Goal: Information Seeking & Learning: Learn about a topic

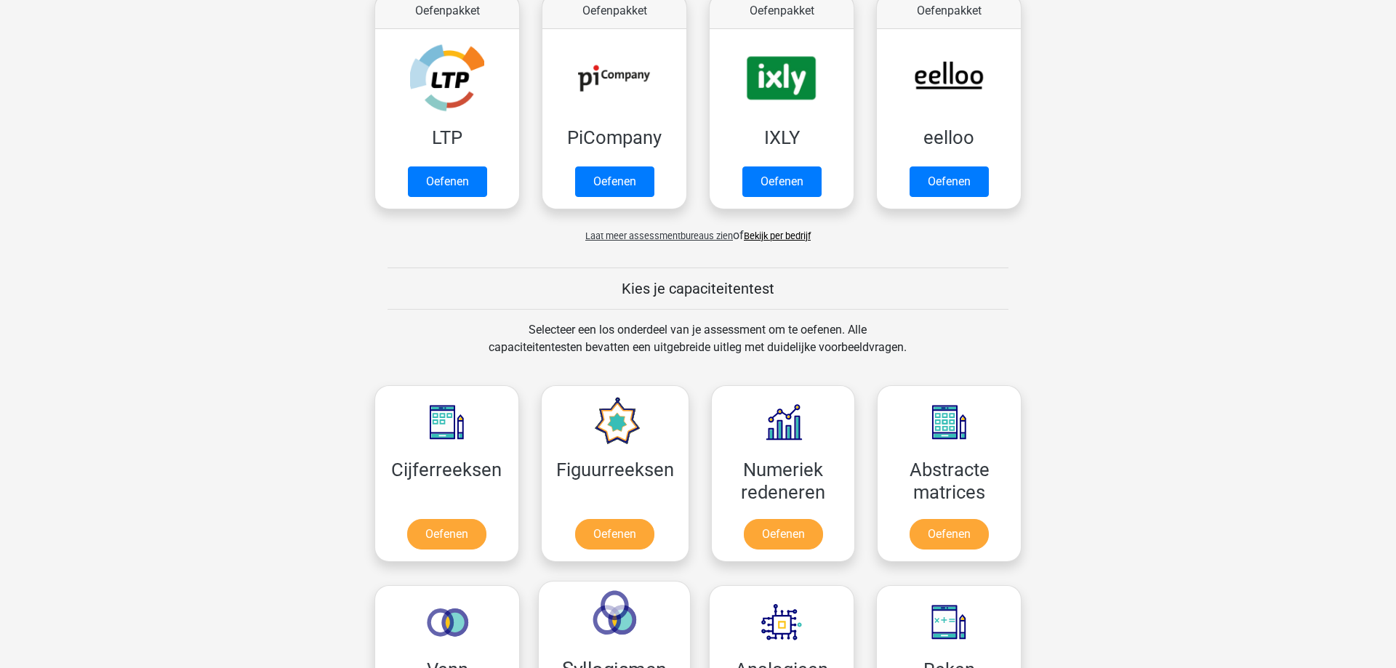
scroll to position [667, 0]
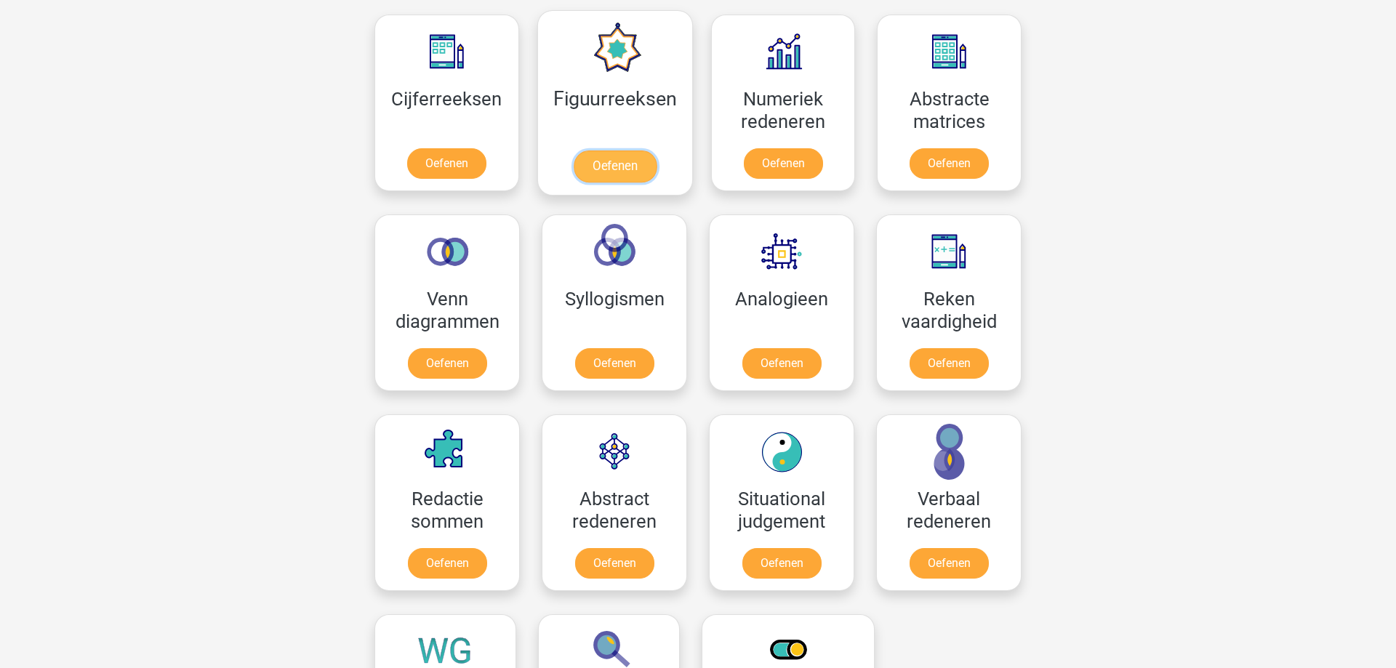
click at [624, 178] on link "Oefenen" at bounding box center [614, 166] width 83 height 32
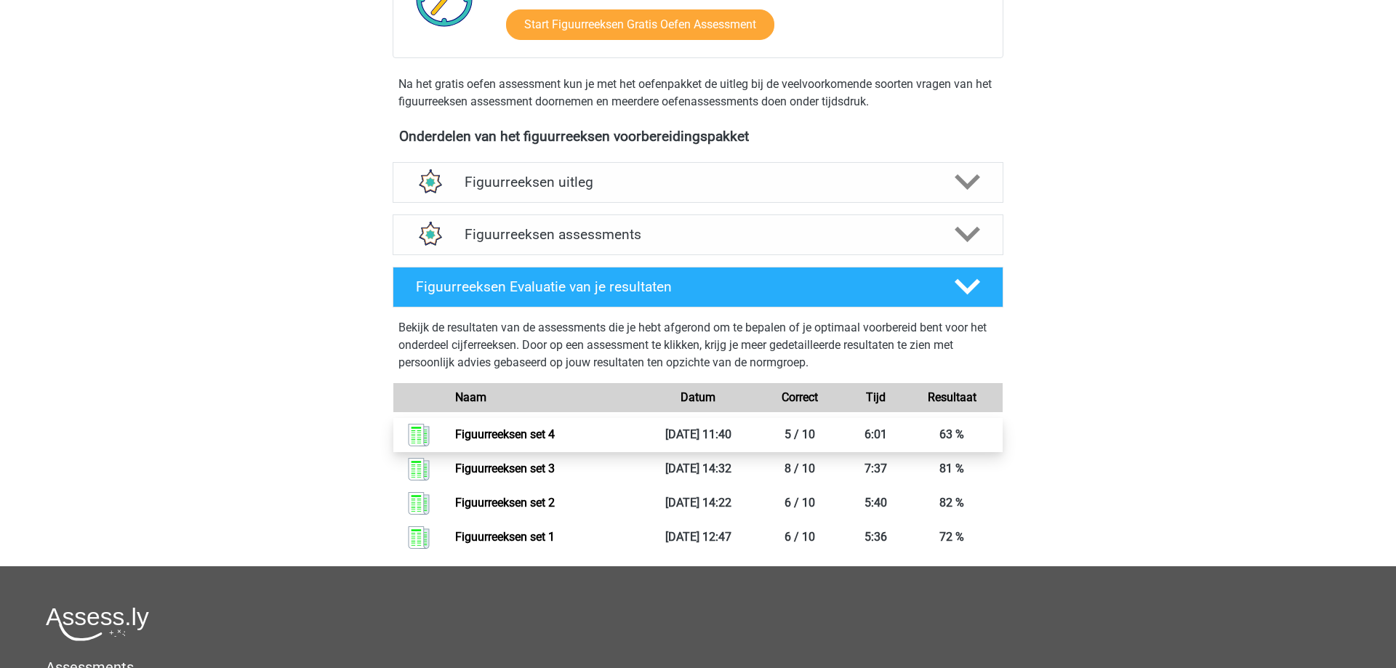
scroll to position [297, 0]
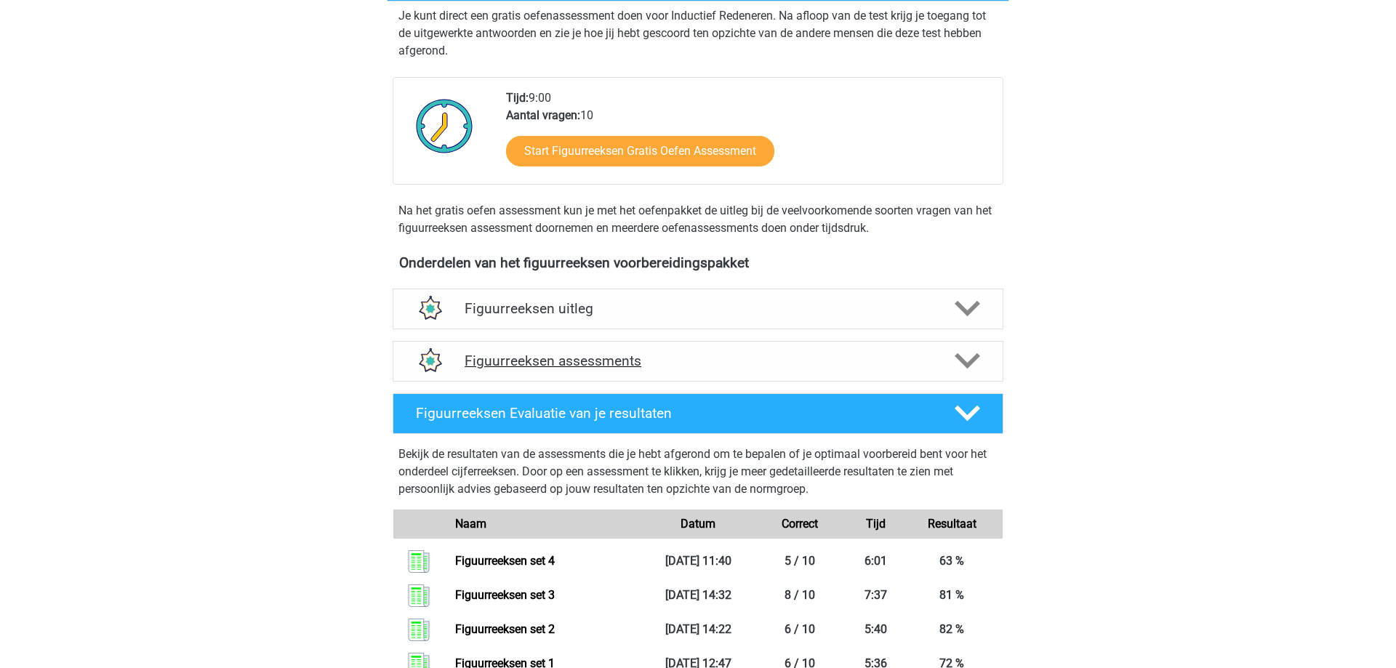
click at [769, 364] on h4 "Figuurreeksen assessments" at bounding box center [697, 361] width 467 height 17
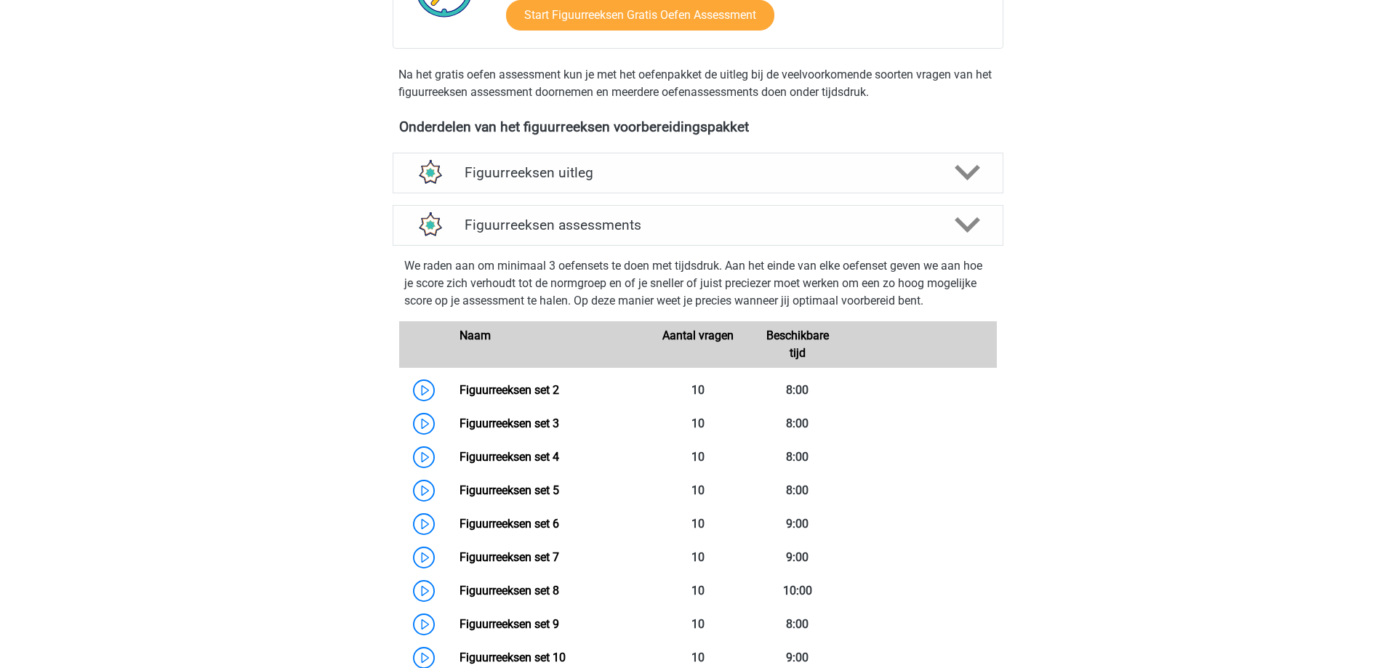
scroll to position [445, 0]
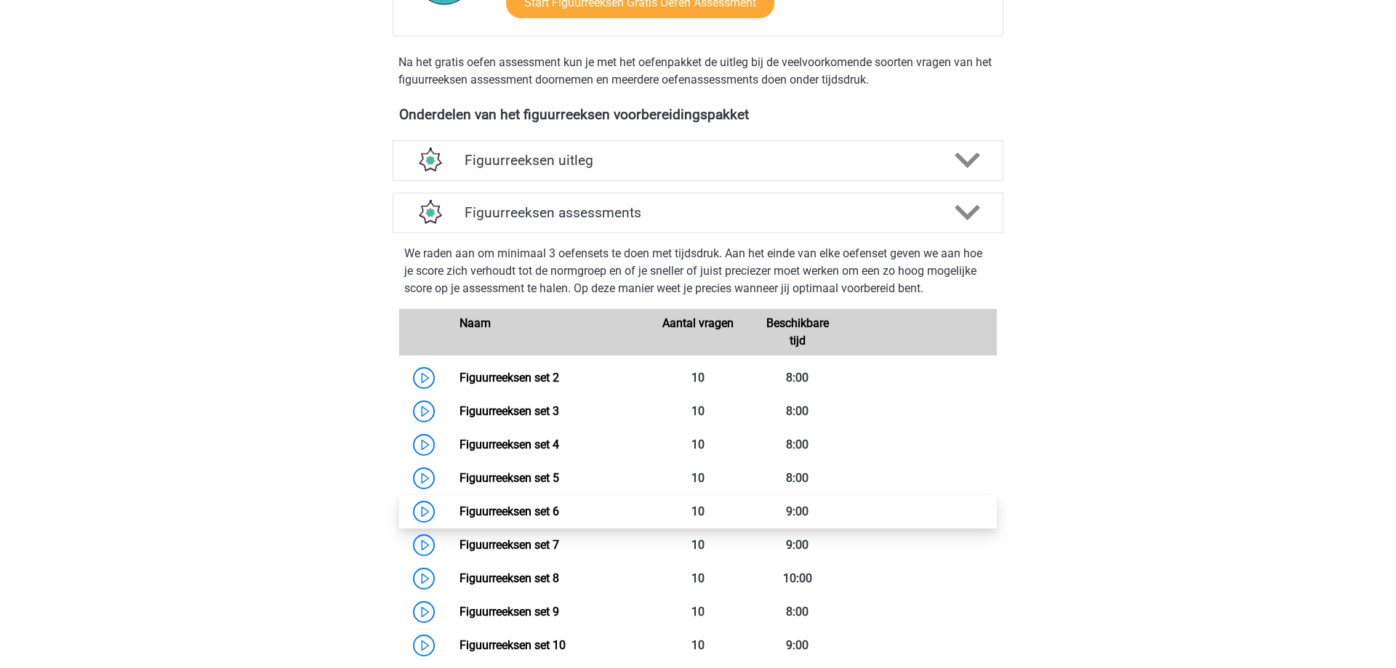
click at [510, 507] on link "Figuurreeksen set 6" at bounding box center [509, 511] width 100 height 14
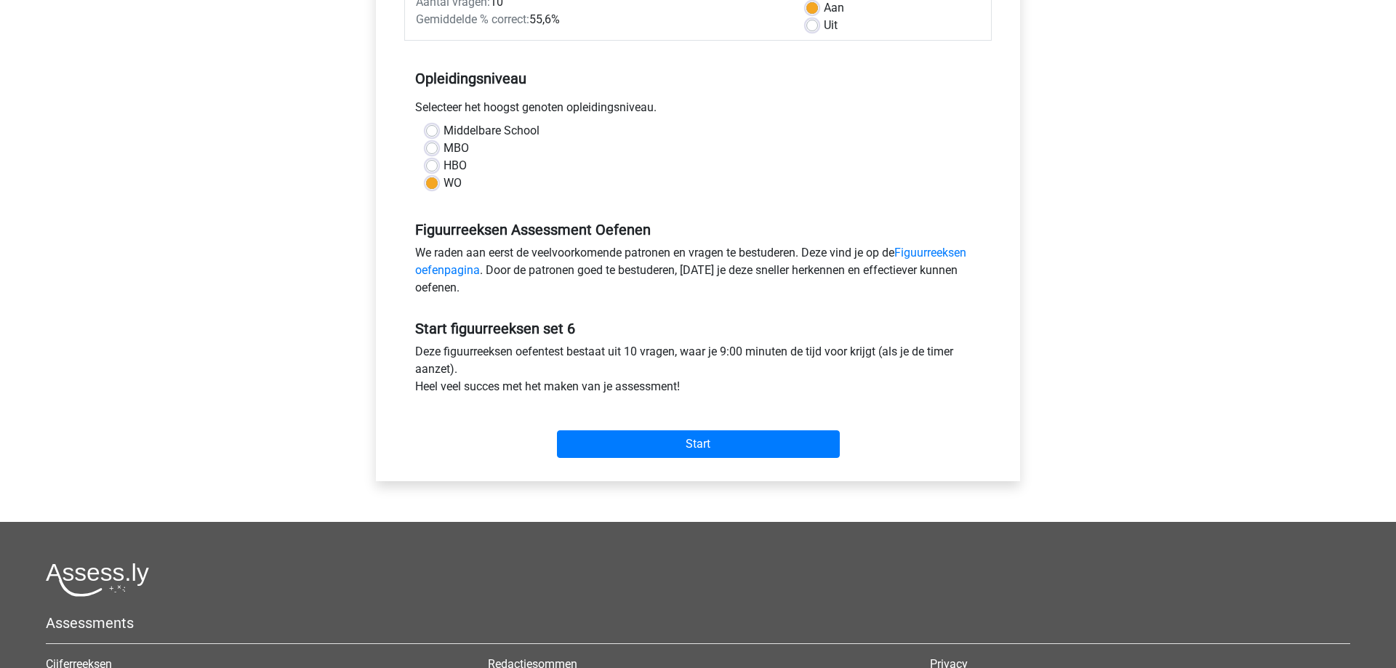
scroll to position [297, 0]
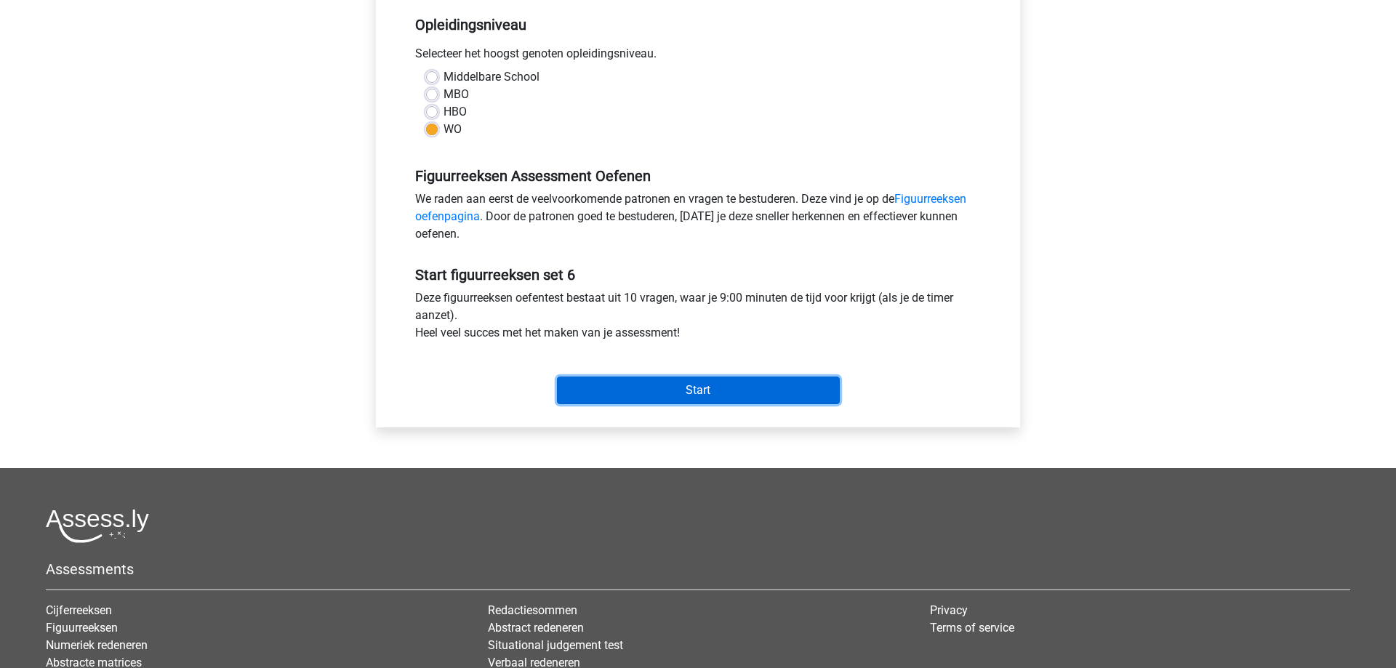
click at [682, 384] on input "Start" at bounding box center [698, 391] width 283 height 28
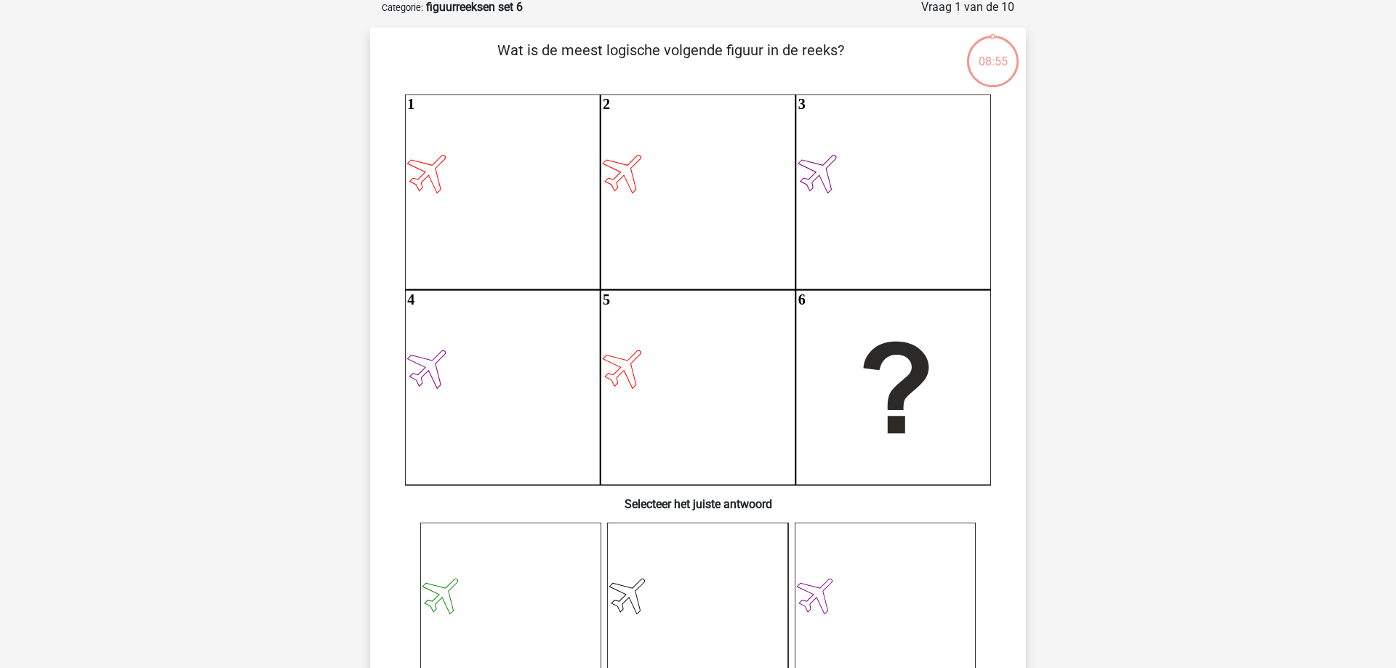
scroll to position [222, 0]
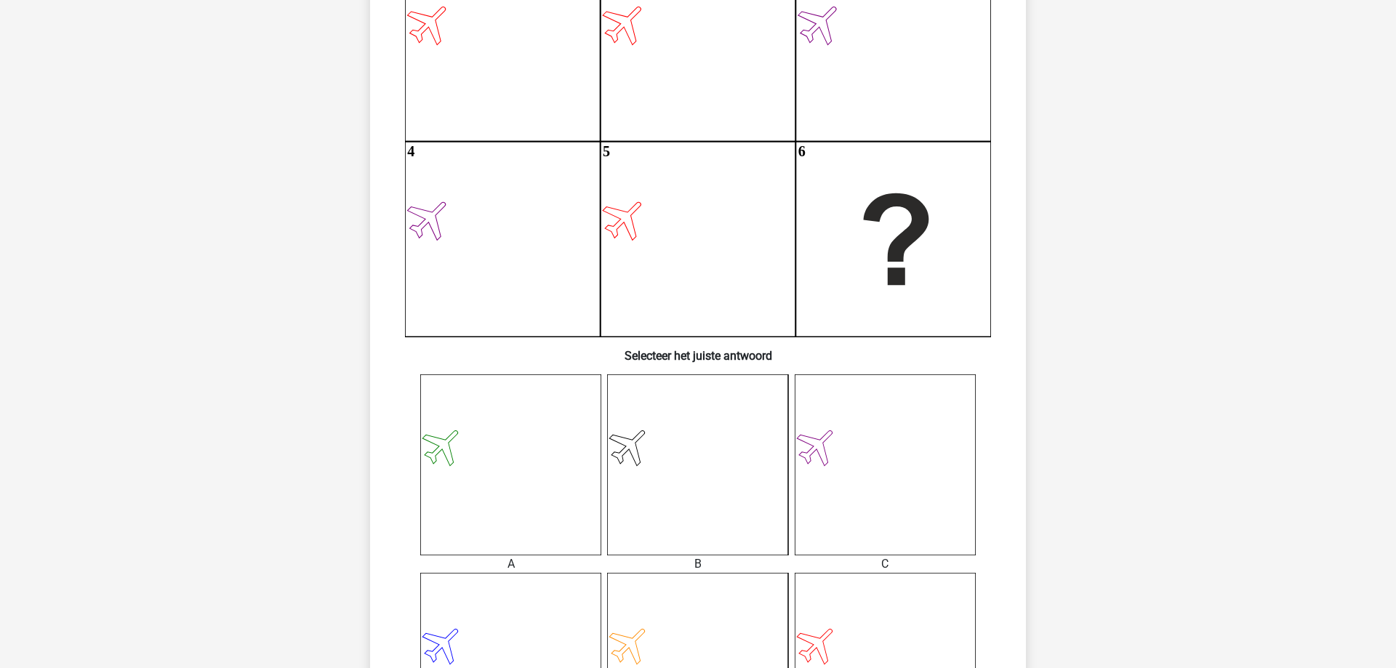
click at [828, 468] on icon at bounding box center [884, 464] width 181 height 181
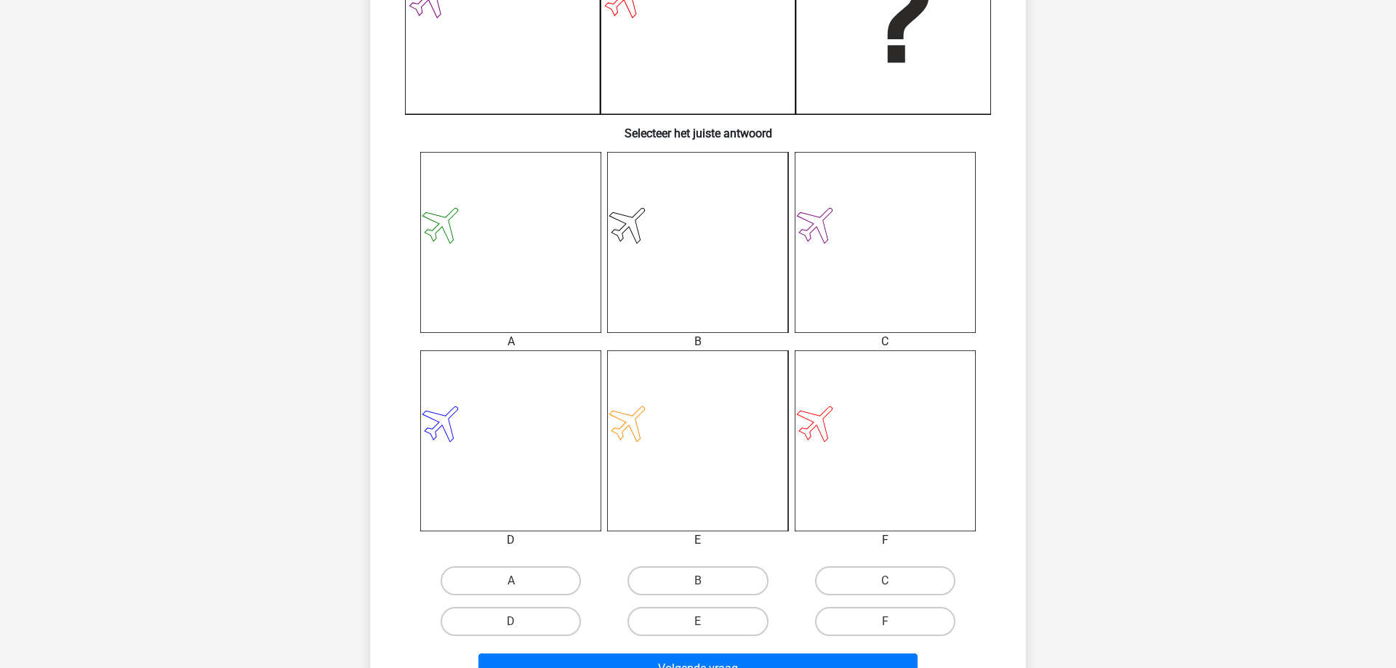
scroll to position [519, 0]
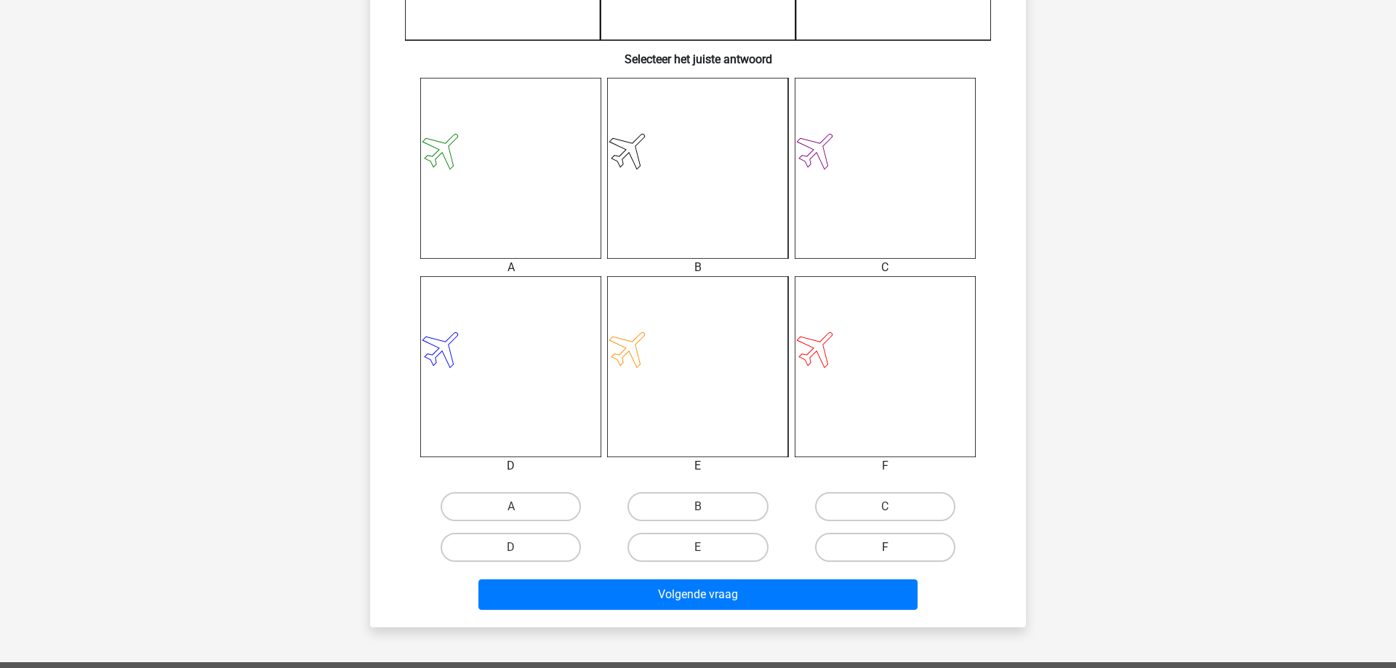
click at [875, 550] on label "F" at bounding box center [885, 547] width 140 height 29
click at [885, 550] on input "F" at bounding box center [889, 551] width 9 height 9
radio input "true"
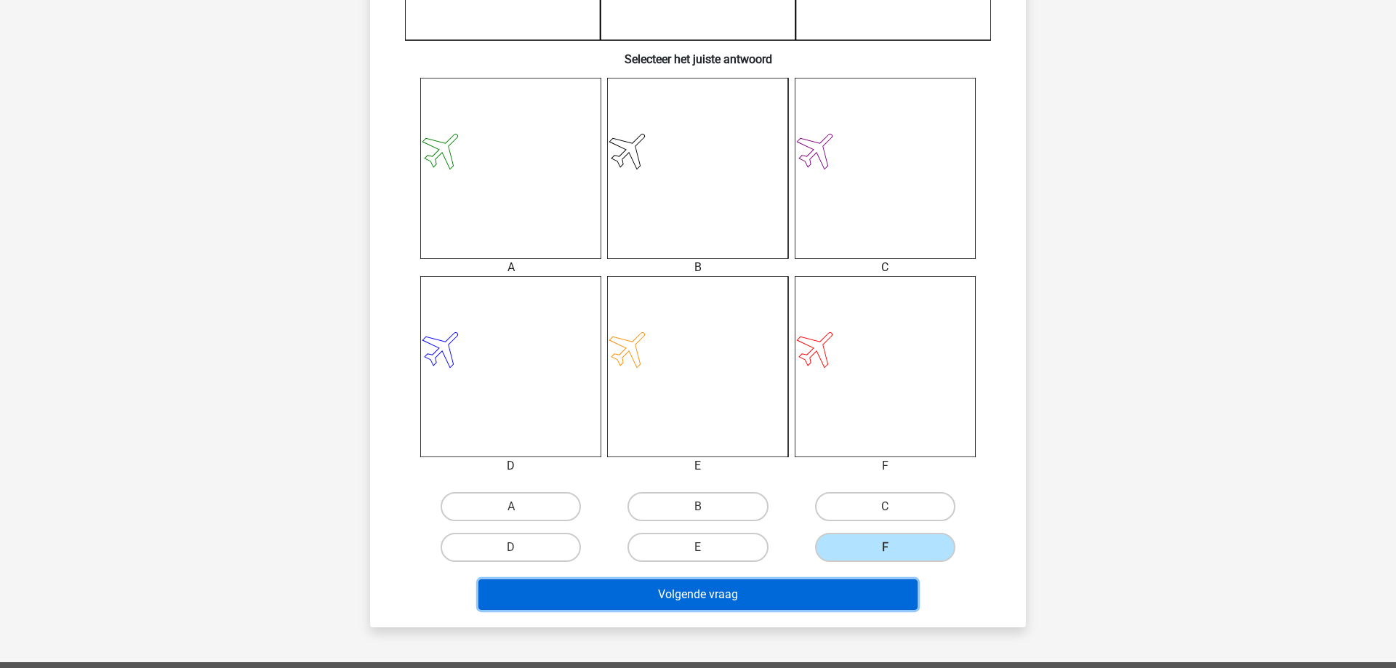
click at [824, 601] on button "Volgende vraag" at bounding box center [698, 594] width 440 height 31
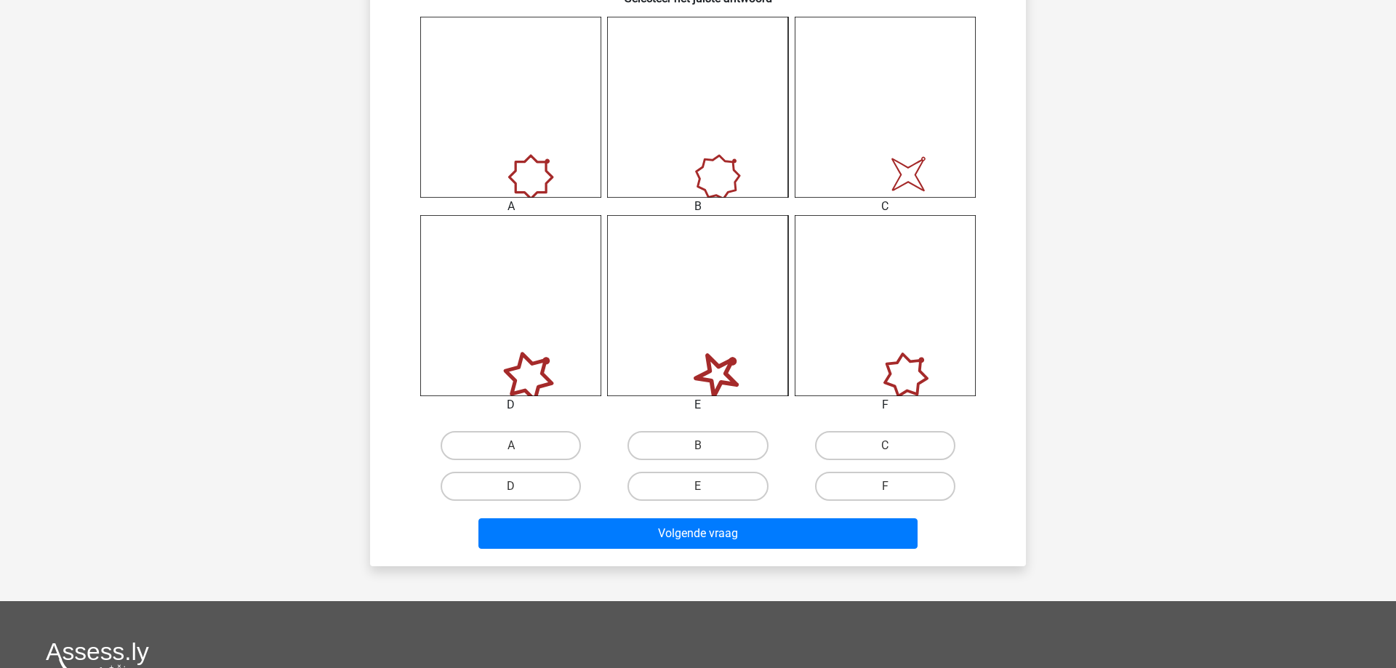
scroll to position [592, 0]
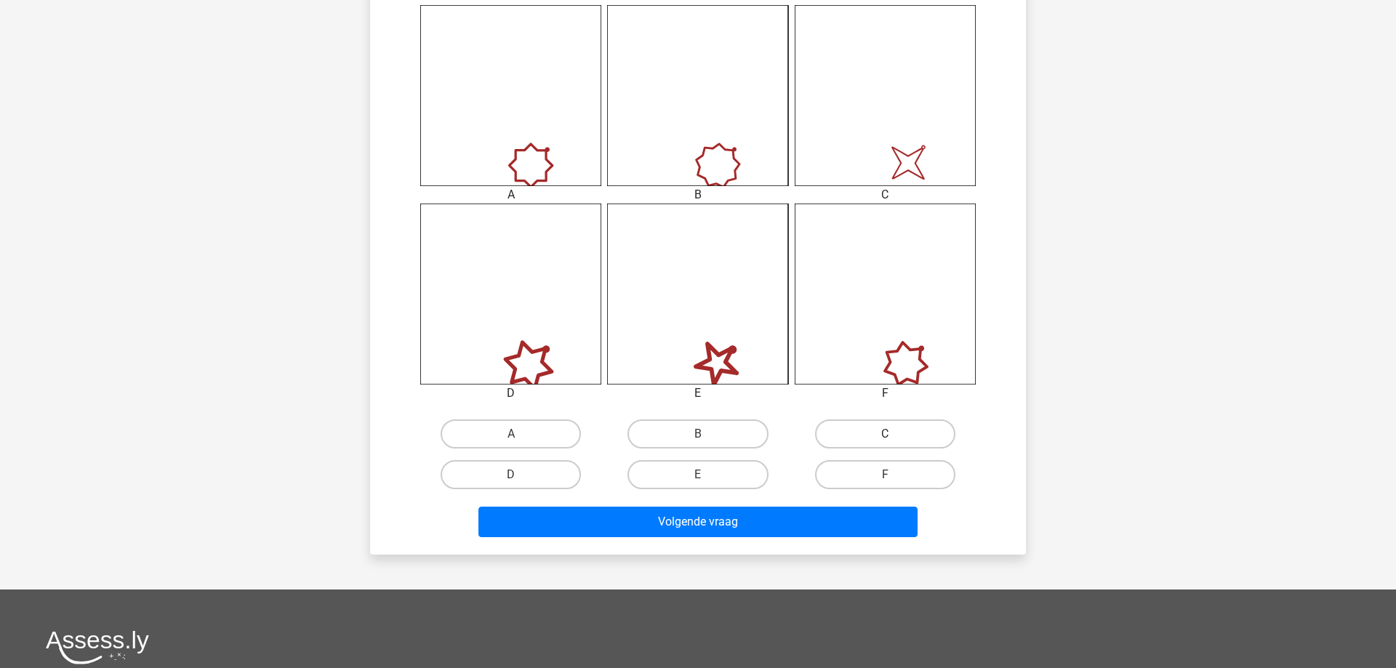
click at [883, 441] on label "C" at bounding box center [885, 433] width 140 height 29
click at [885, 441] on input "C" at bounding box center [889, 438] width 9 height 9
radio input "true"
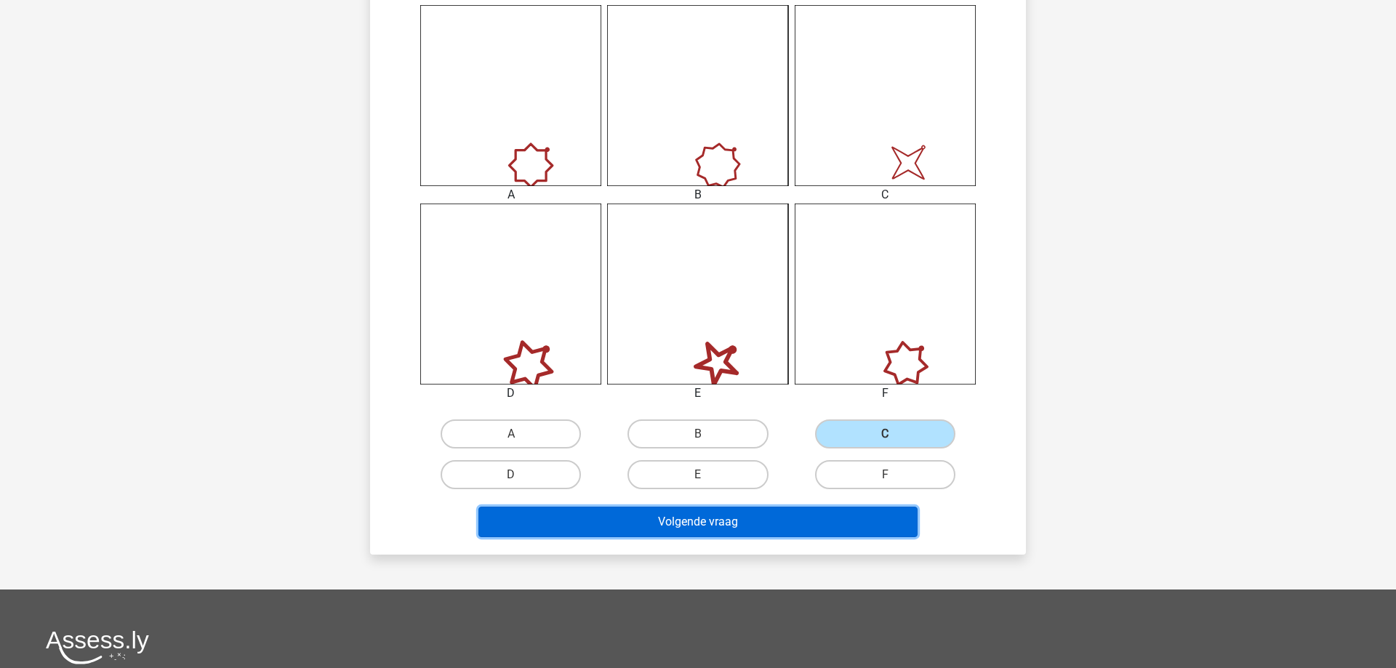
click at [689, 530] on button "Volgende vraag" at bounding box center [698, 522] width 440 height 31
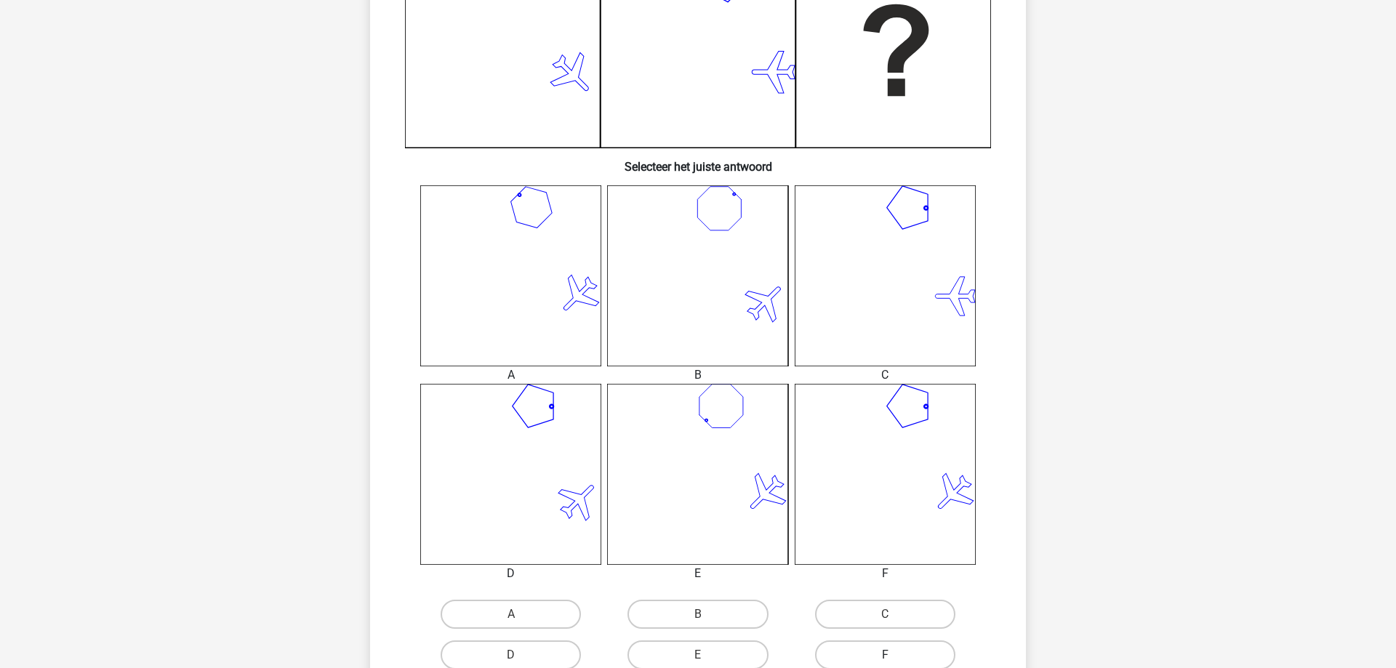
scroll to position [518, 0]
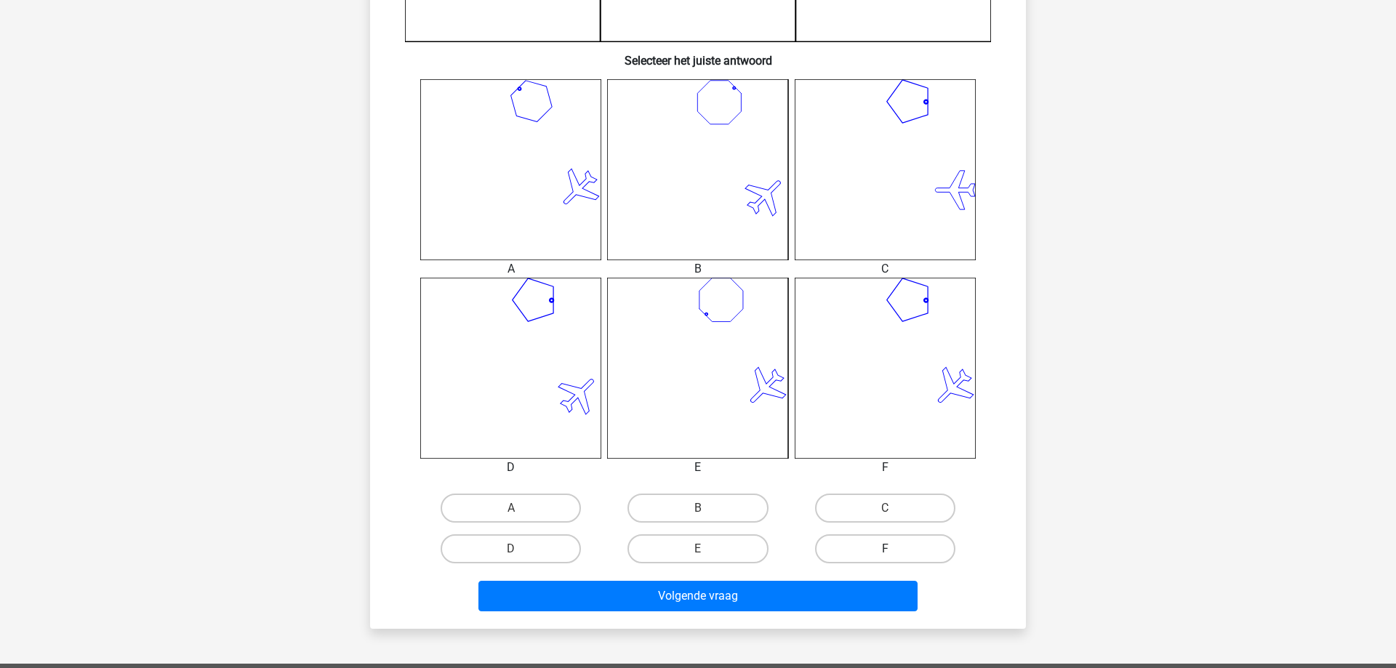
click at [892, 547] on label "F" at bounding box center [885, 548] width 140 height 29
click at [892, 549] on input "F" at bounding box center [889, 553] width 9 height 9
radio input "true"
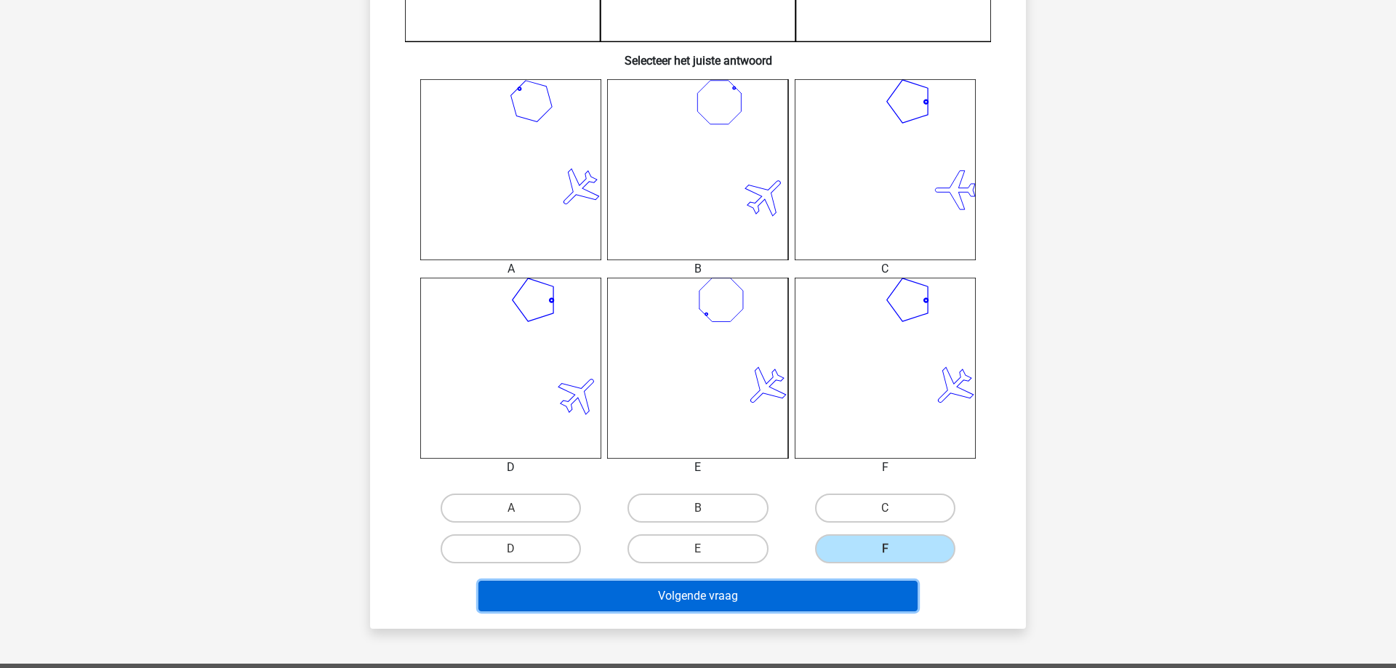
click at [785, 594] on button "Volgende vraag" at bounding box center [698, 596] width 440 height 31
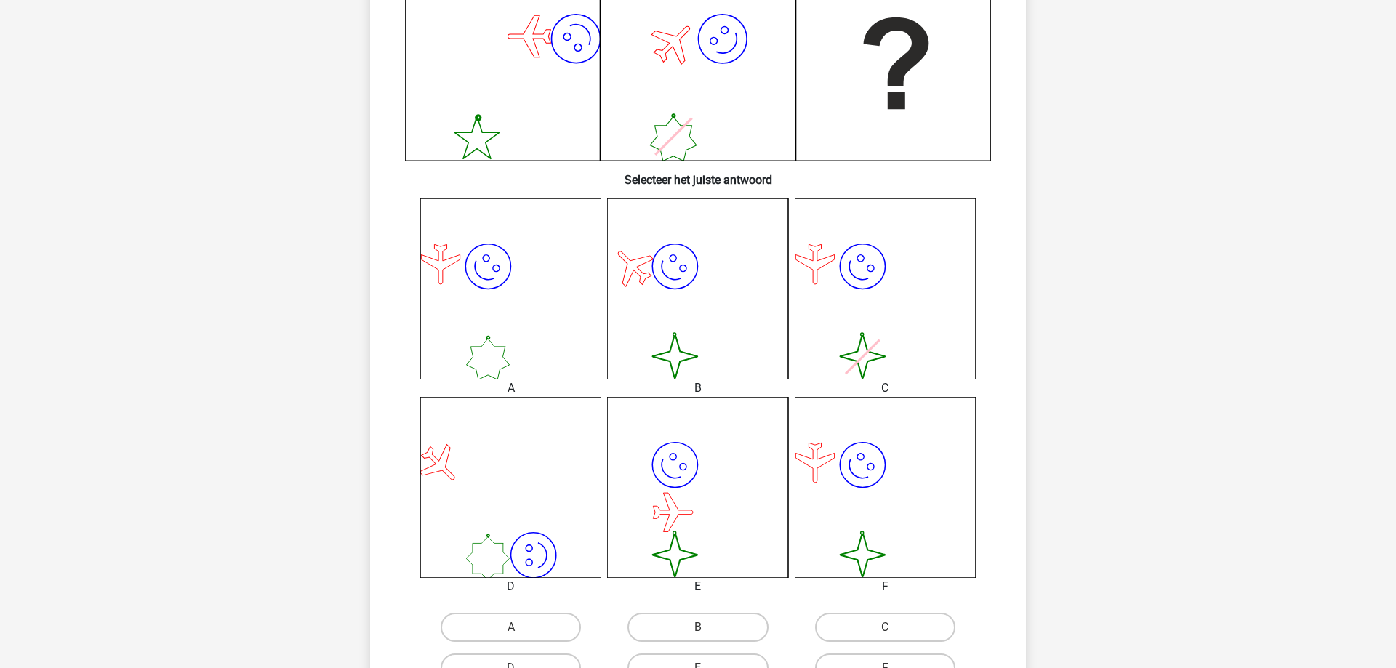
scroll to position [445, 0]
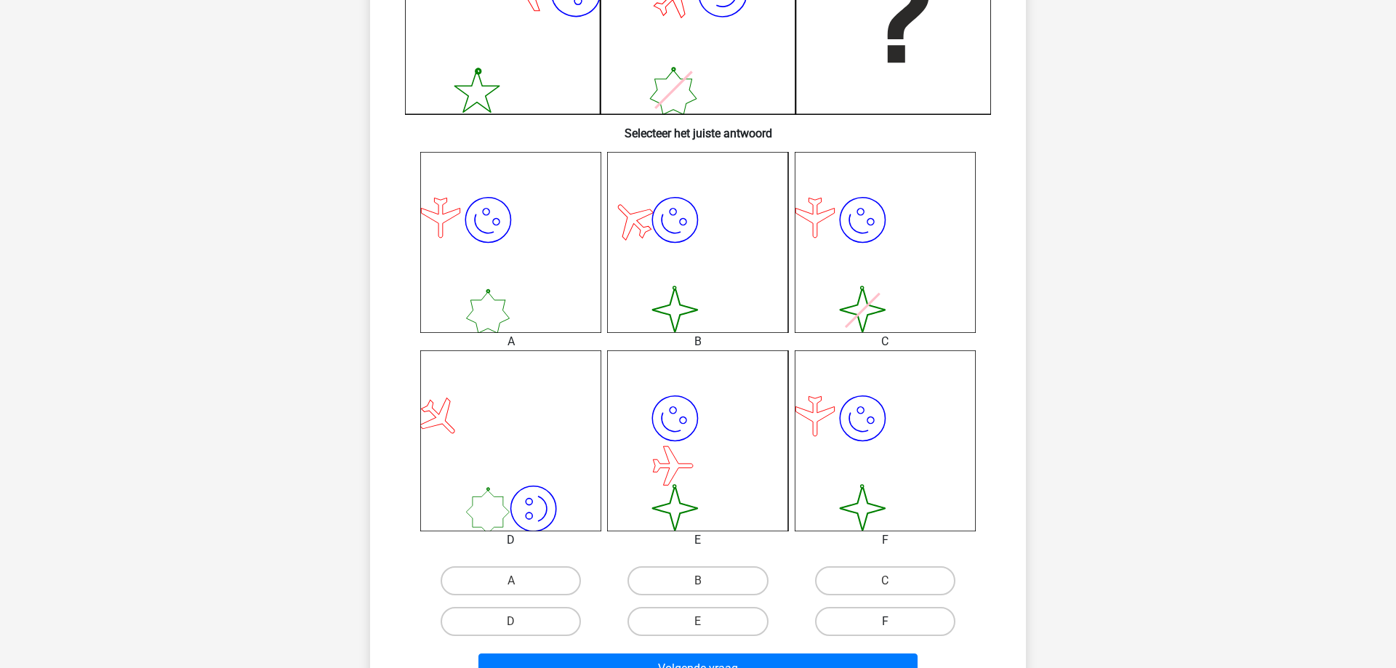
click at [879, 619] on label "F" at bounding box center [885, 621] width 140 height 29
click at [885, 621] on input "F" at bounding box center [889, 625] width 9 height 9
radio input "true"
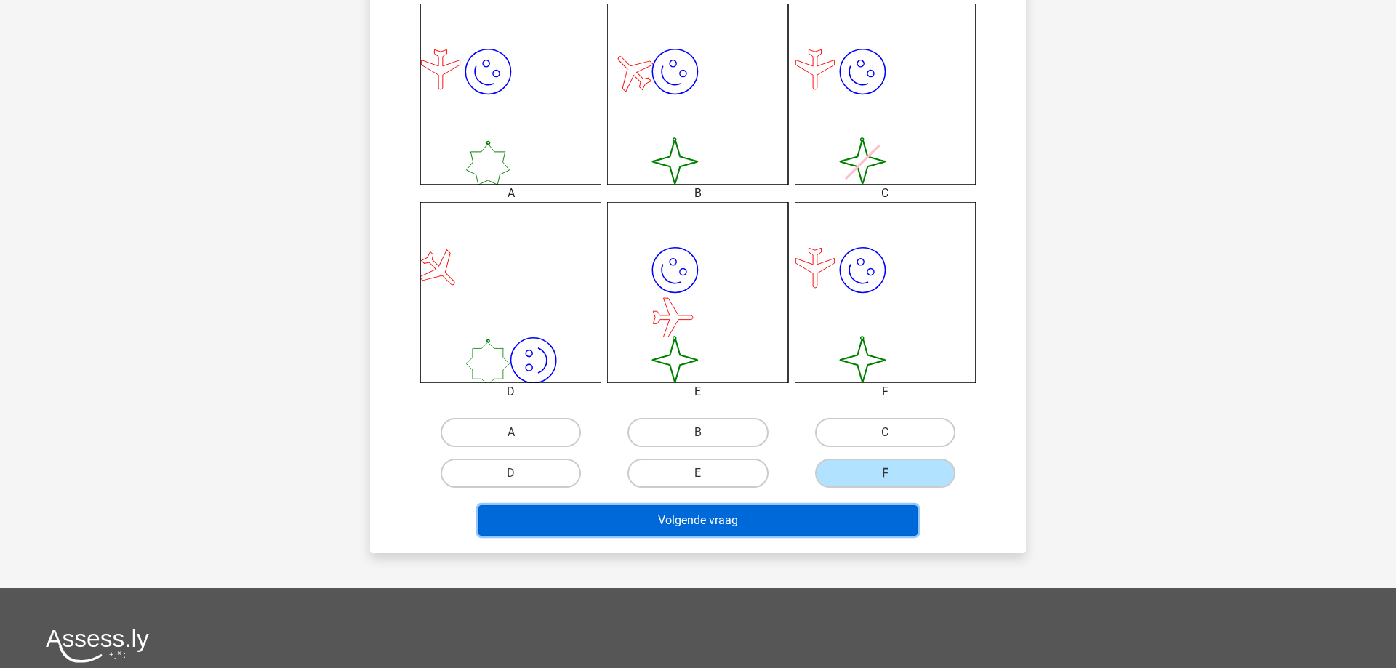
click at [761, 521] on button "Volgende vraag" at bounding box center [698, 520] width 440 height 31
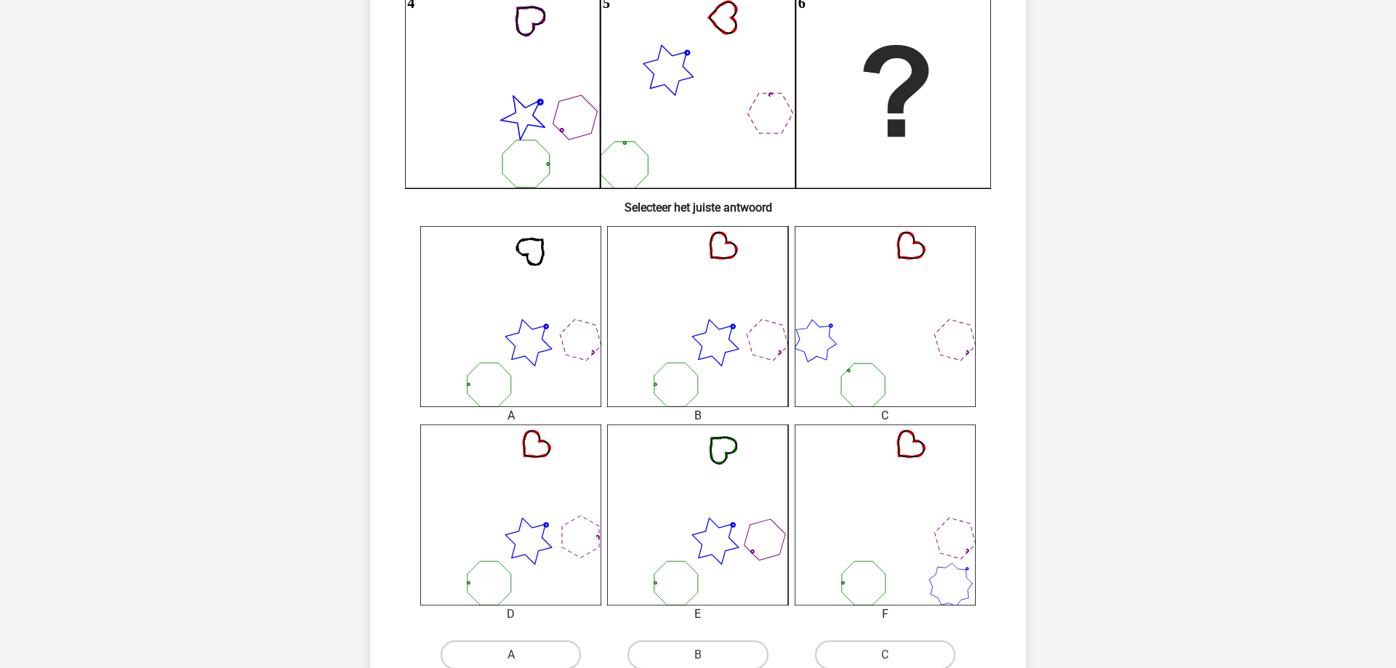
scroll to position [519, 0]
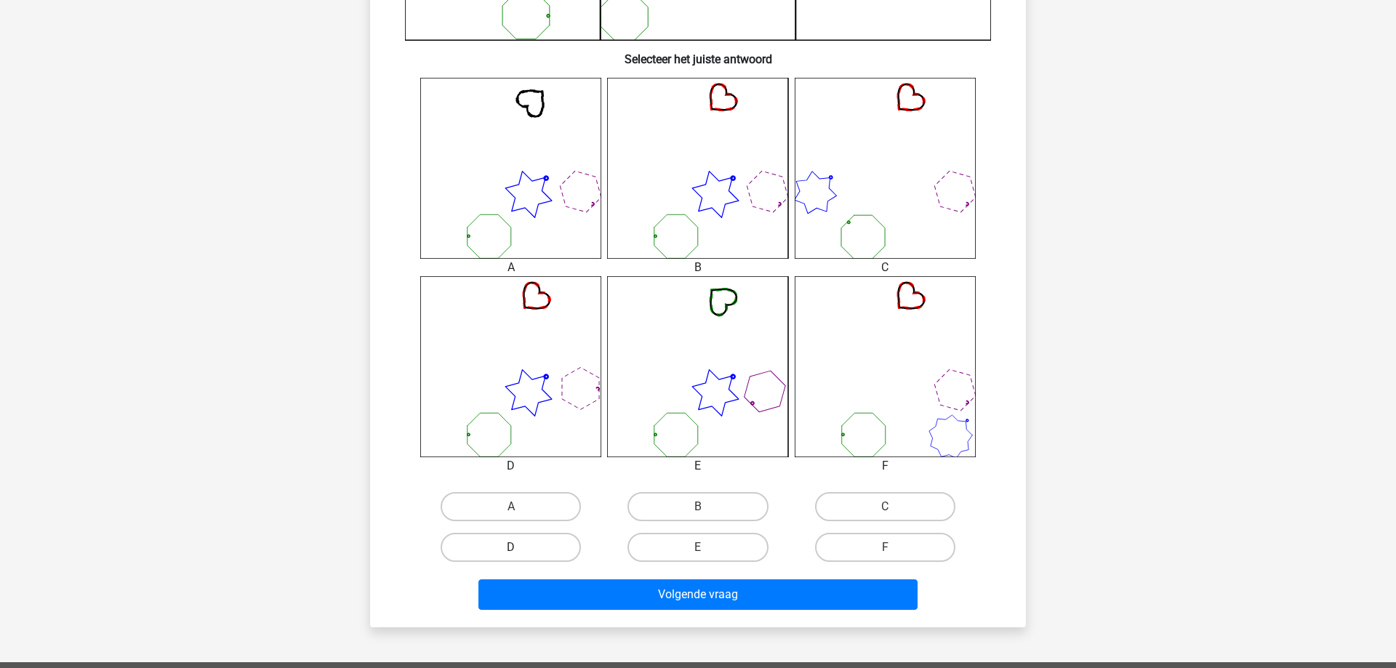
click at [536, 549] on label "D" at bounding box center [510, 547] width 140 height 29
click at [520, 549] on input "D" at bounding box center [515, 551] width 9 height 9
radio input "true"
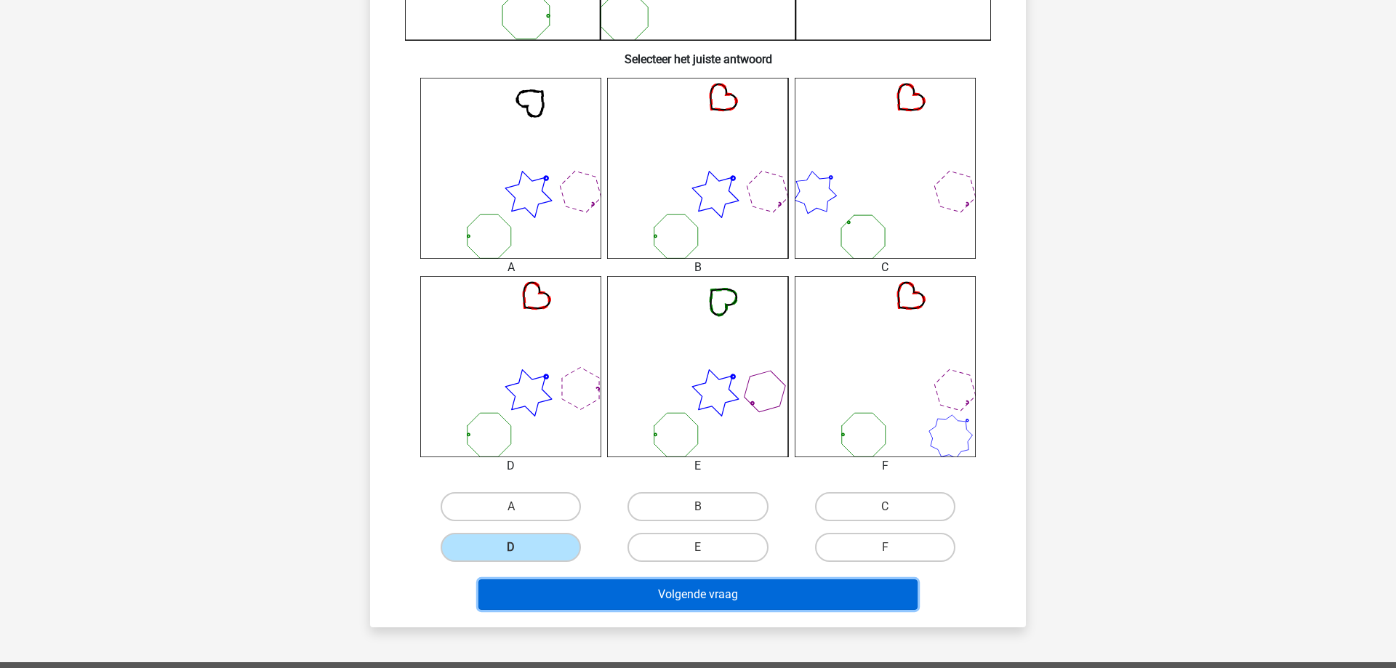
click at [622, 602] on button "Volgende vraag" at bounding box center [698, 594] width 440 height 31
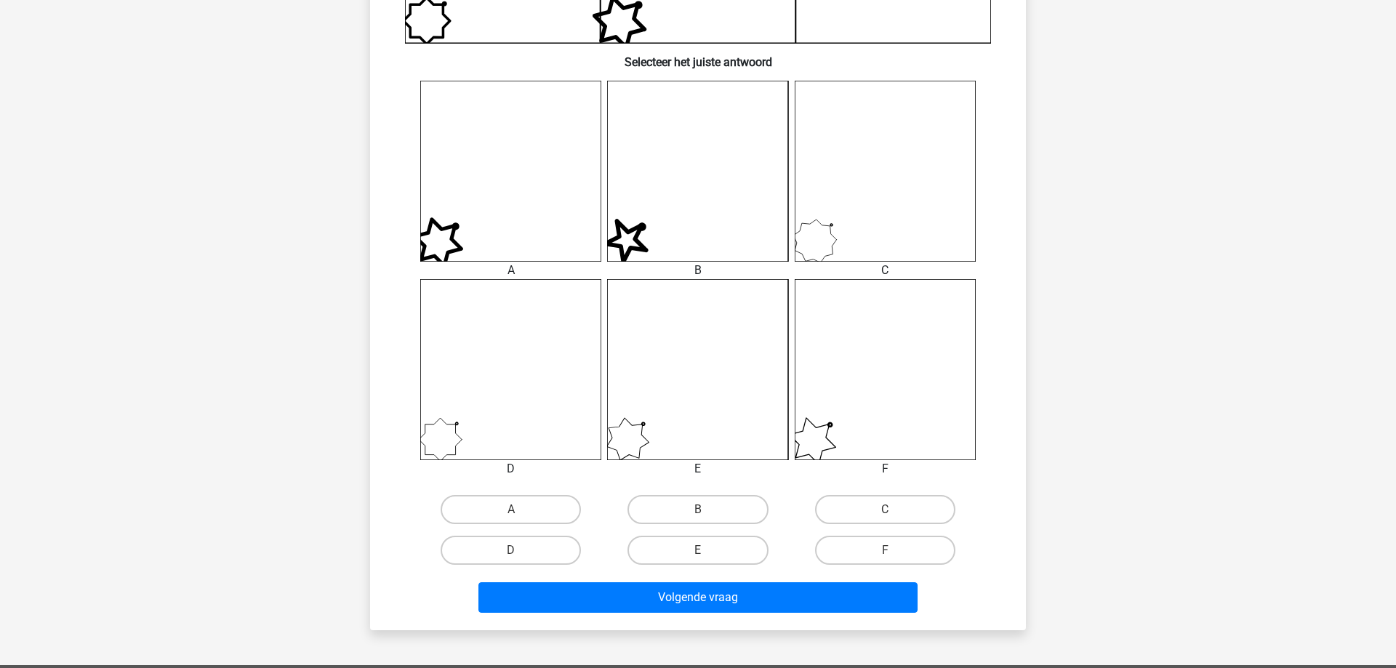
scroll to position [518, 0]
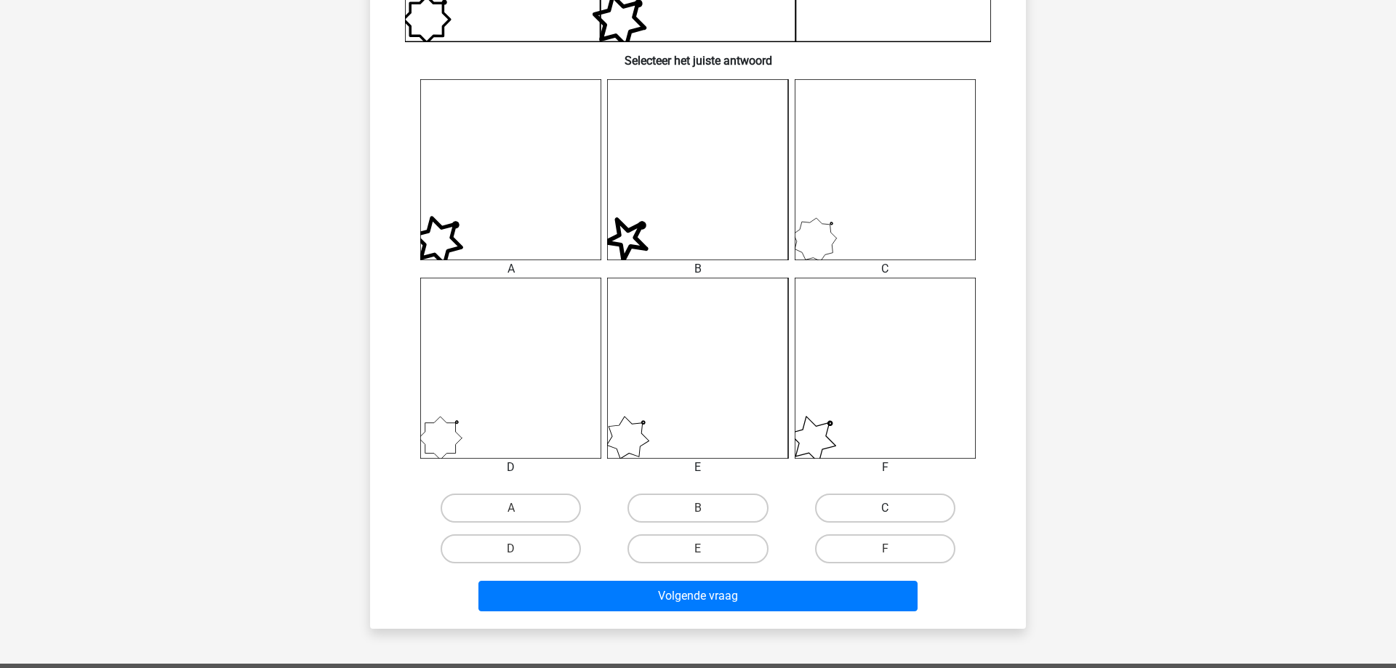
click at [853, 509] on label "C" at bounding box center [885, 508] width 140 height 29
click at [885, 509] on input "C" at bounding box center [889, 512] width 9 height 9
radio input "true"
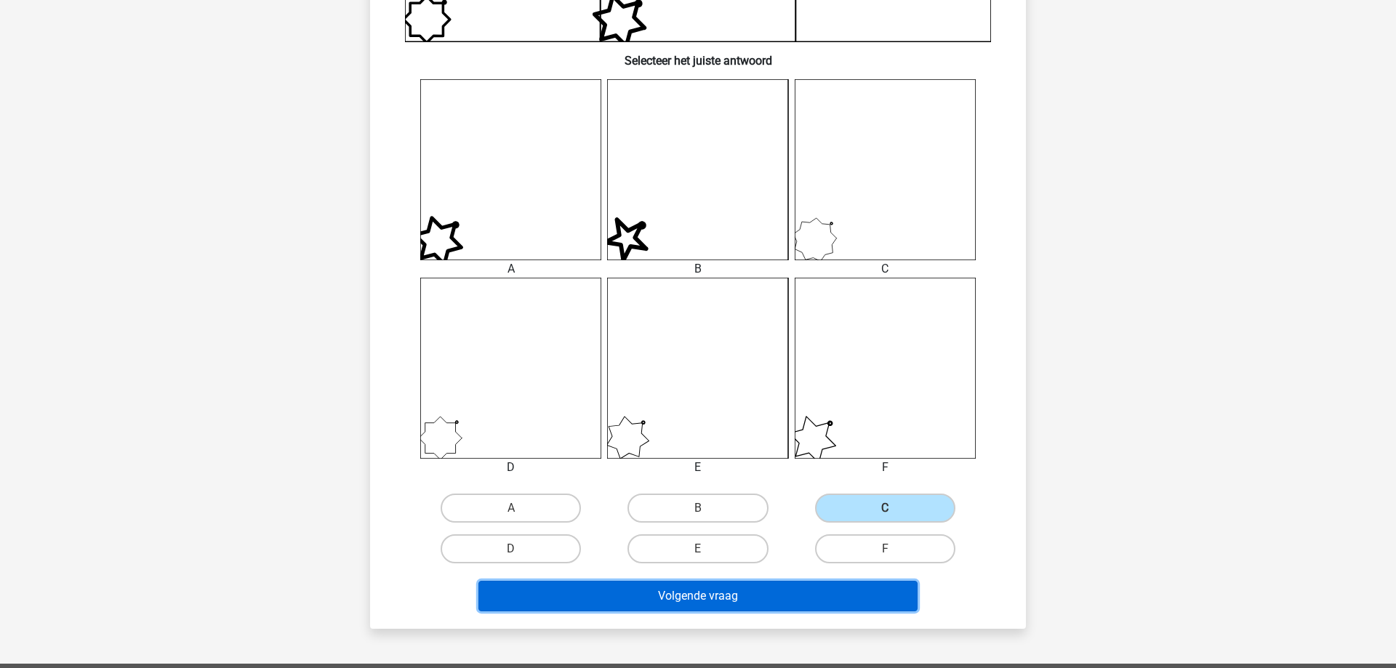
click at [640, 593] on button "Volgende vraag" at bounding box center [698, 596] width 440 height 31
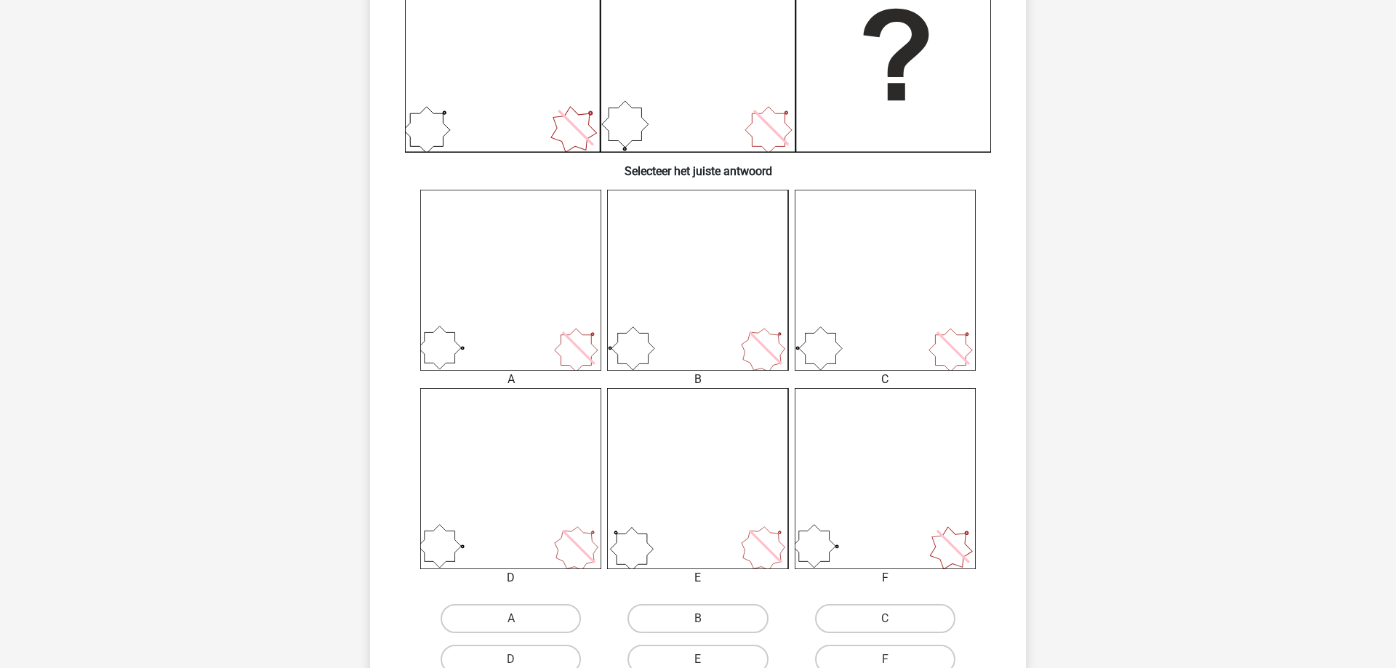
scroll to position [443, 0]
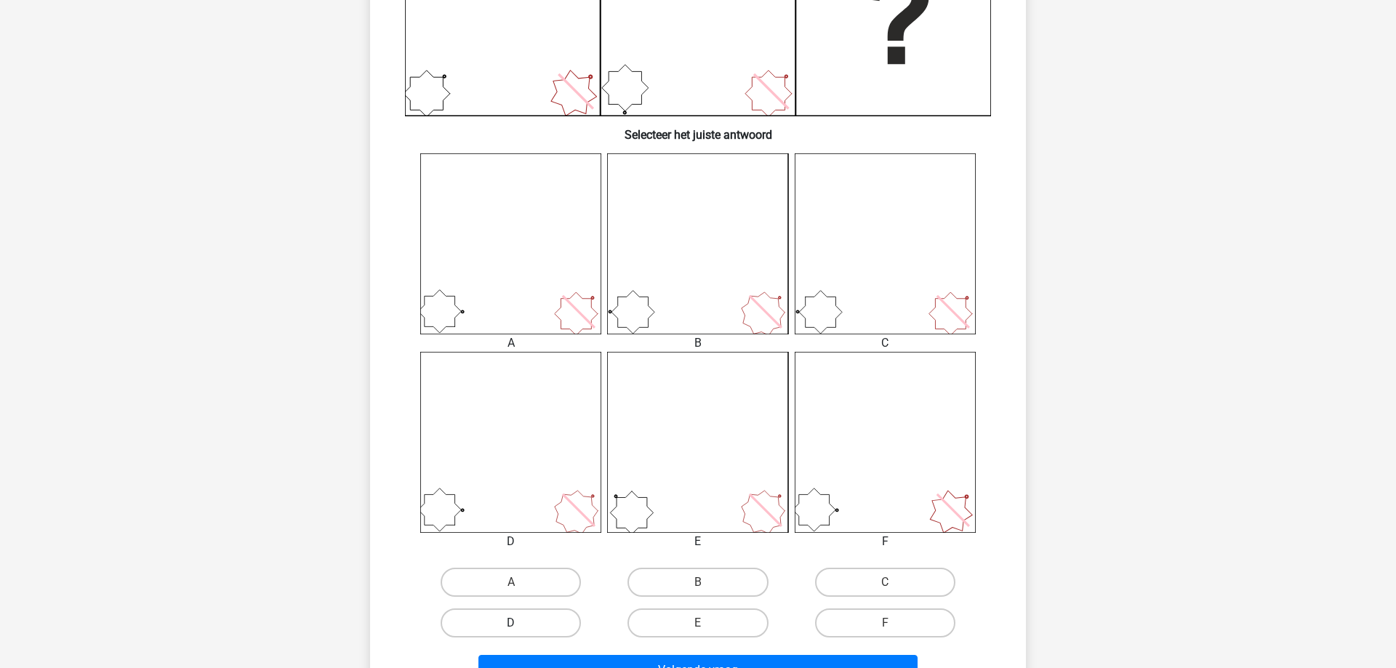
click at [558, 618] on label "D" at bounding box center [510, 622] width 140 height 29
click at [520, 623] on input "D" at bounding box center [515, 627] width 9 height 9
radio input "true"
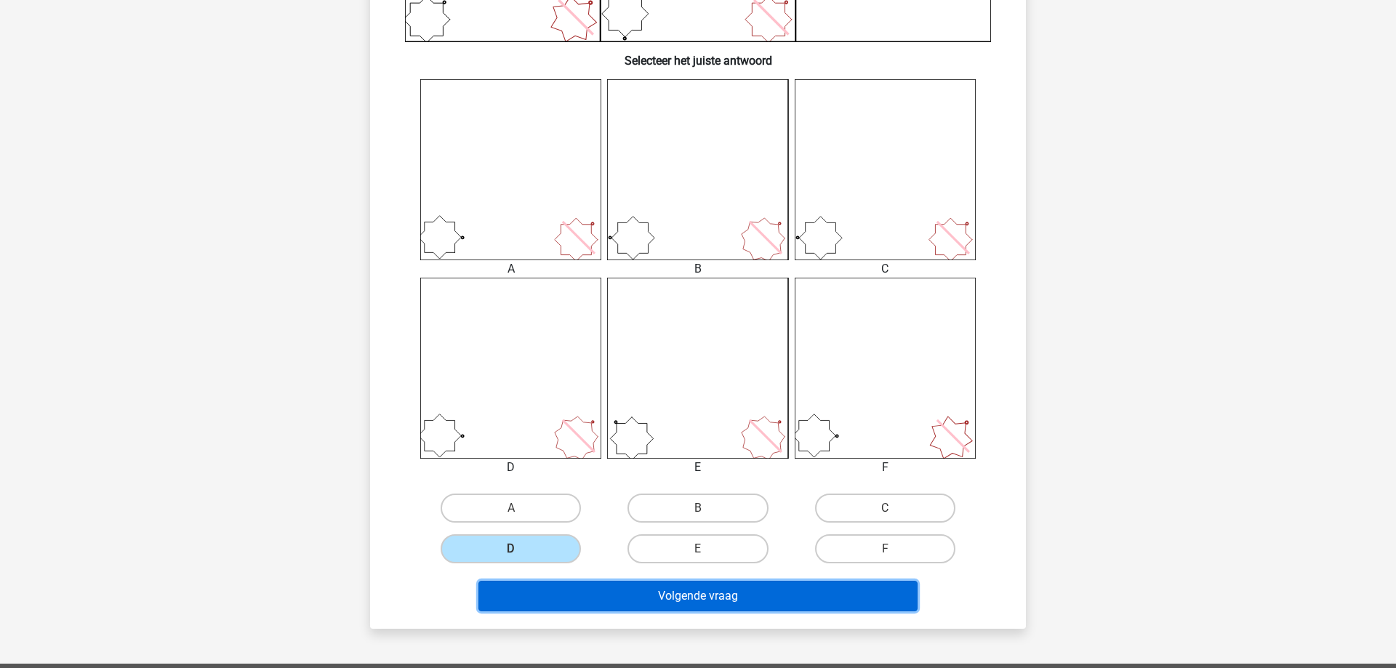
click at [629, 604] on button "Volgende vraag" at bounding box center [698, 596] width 440 height 31
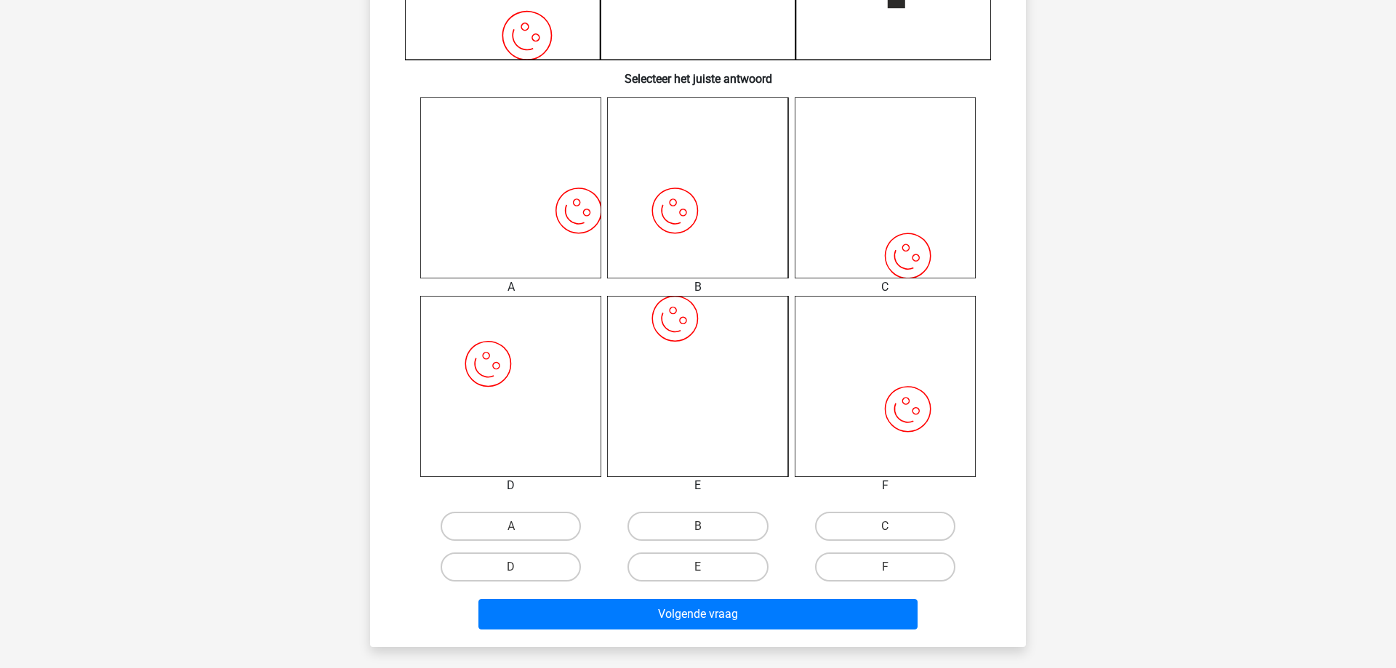
scroll to position [518, 0]
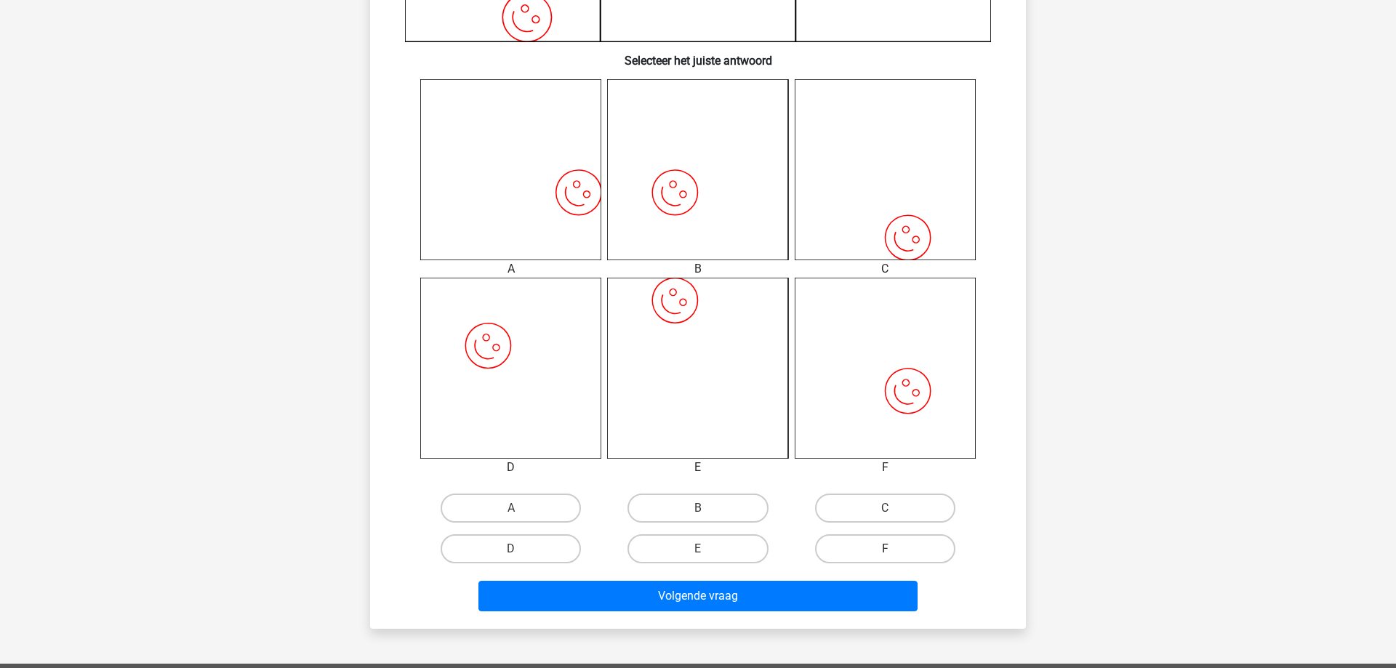
click at [939, 556] on label "F" at bounding box center [885, 548] width 140 height 29
click at [894, 556] on input "F" at bounding box center [889, 553] width 9 height 9
radio input "true"
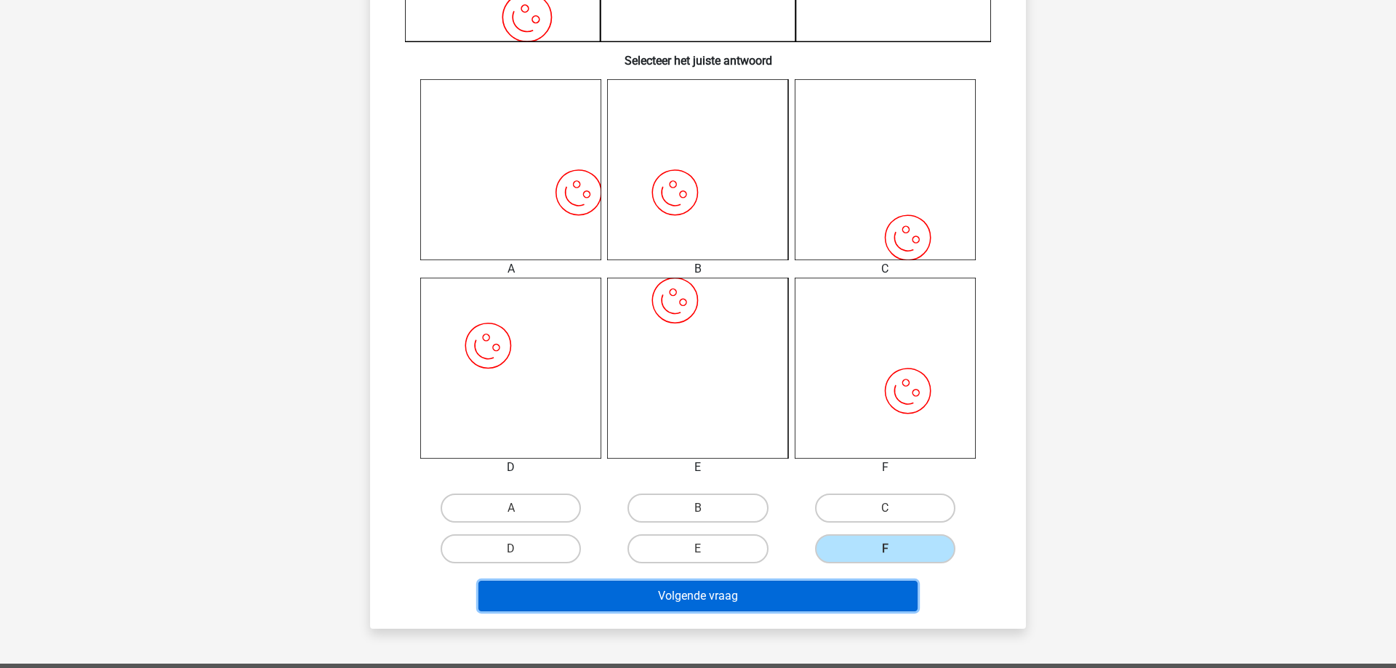
click at [800, 592] on button "Volgende vraag" at bounding box center [698, 596] width 440 height 31
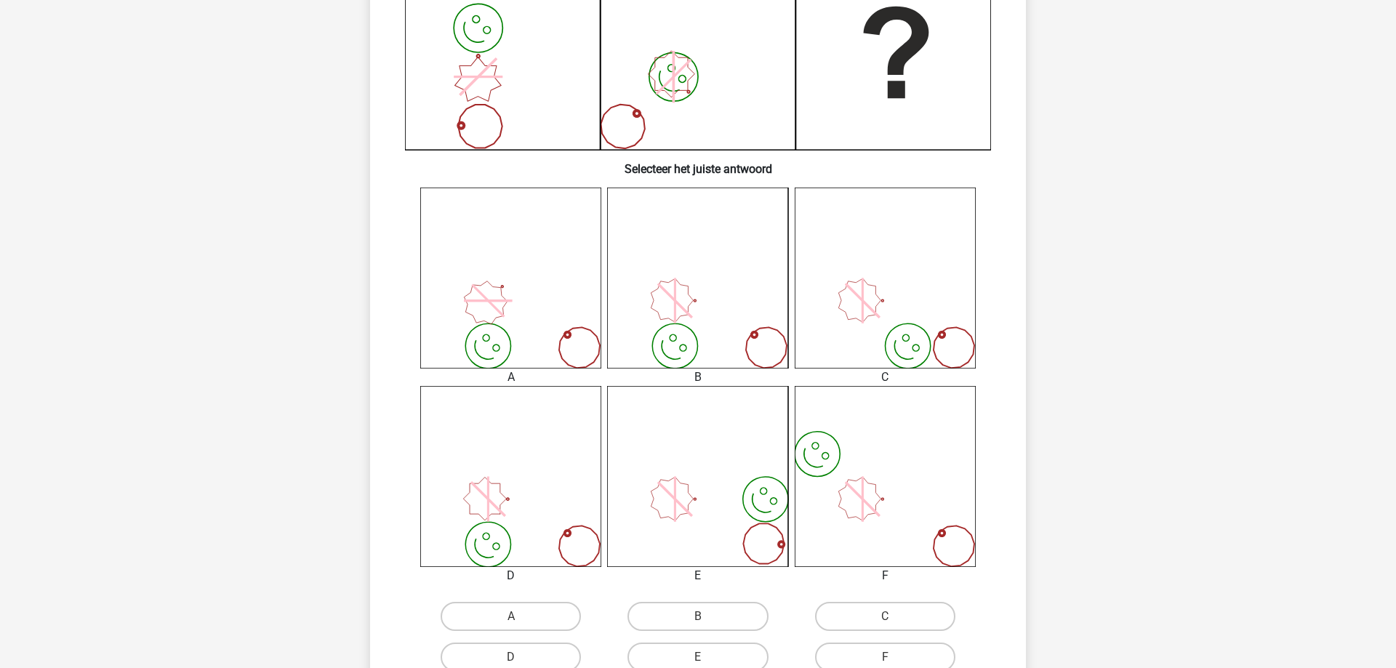
scroll to position [443, 0]
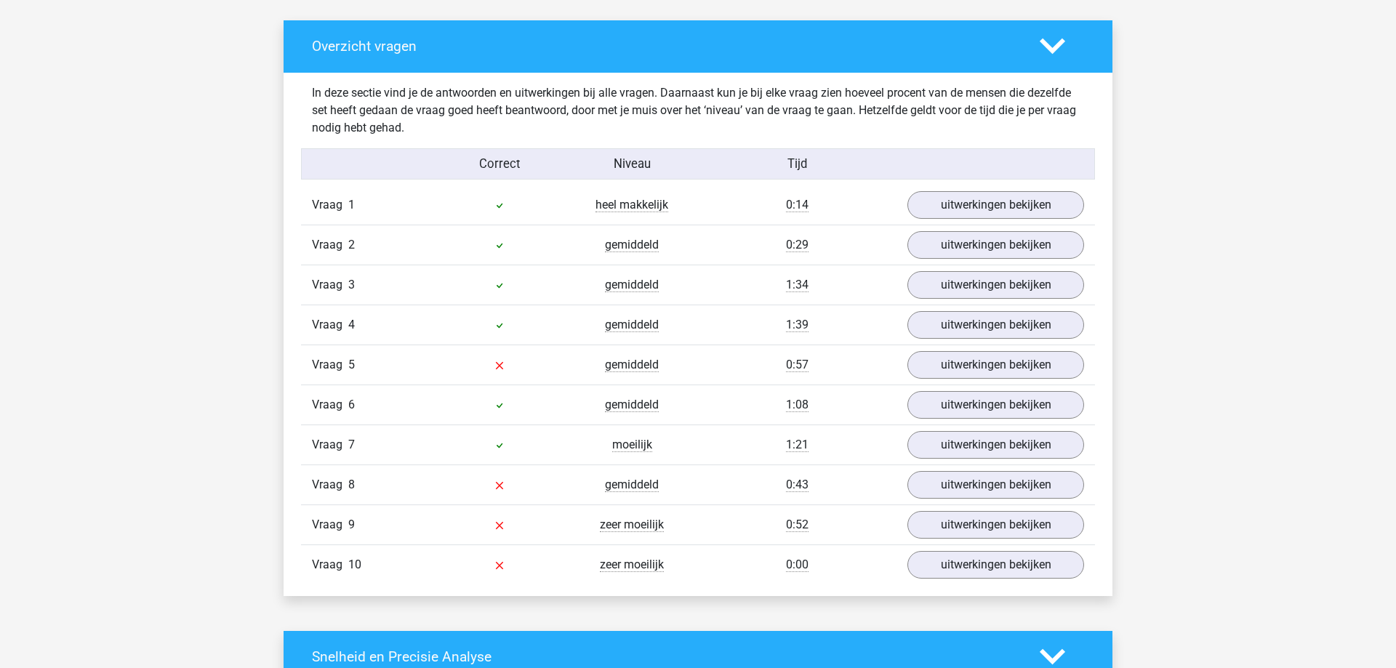
scroll to position [890, 0]
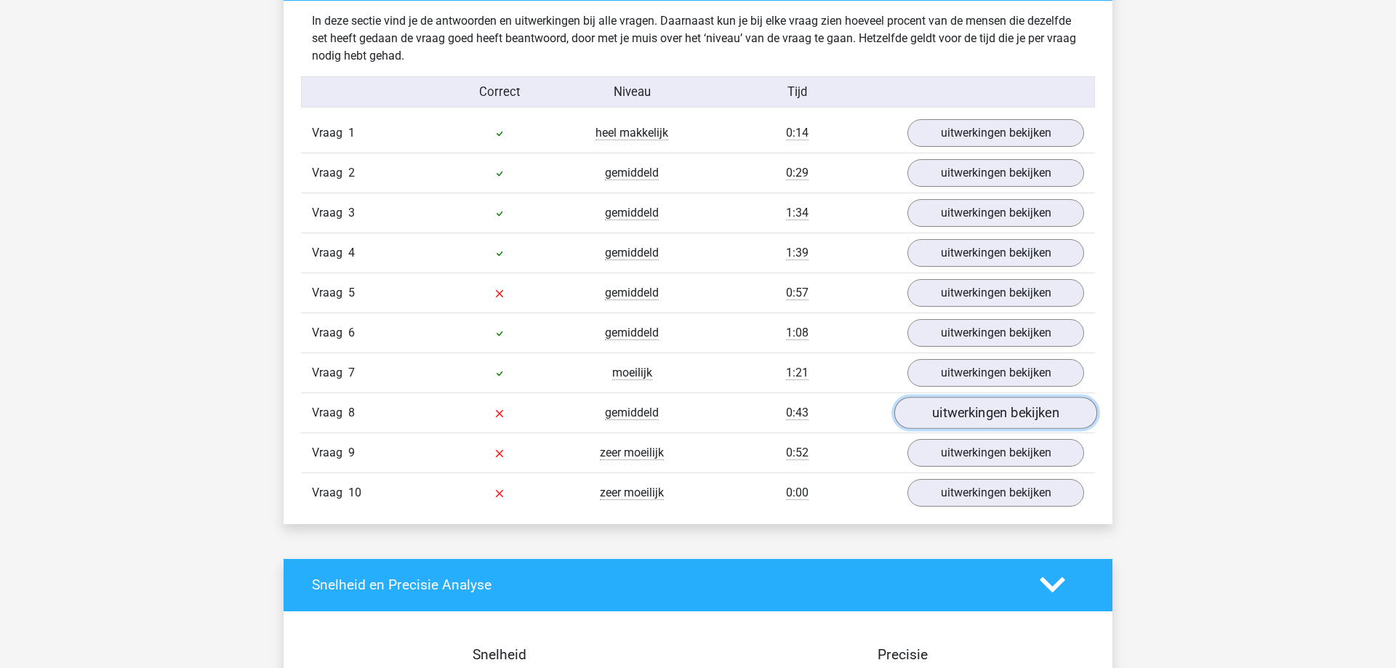
click at [949, 419] on link "uitwerkingen bekijken" at bounding box center [995, 413] width 203 height 32
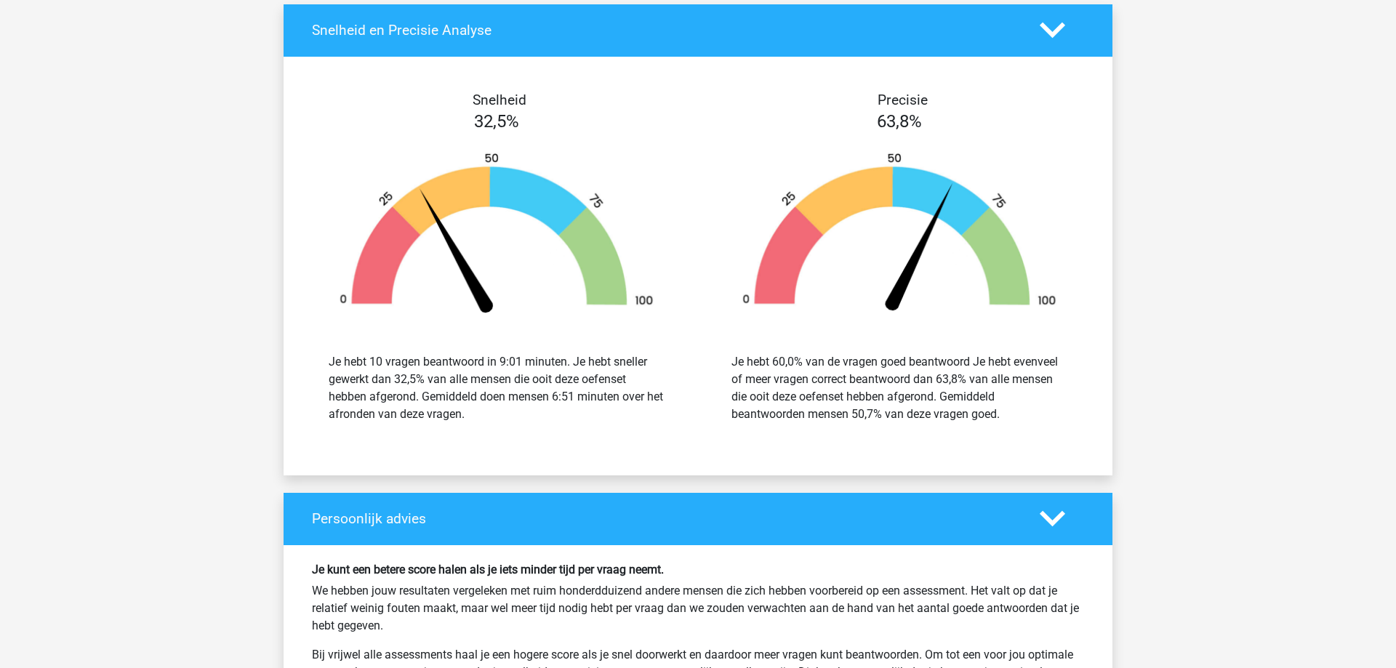
scroll to position [2891, 0]
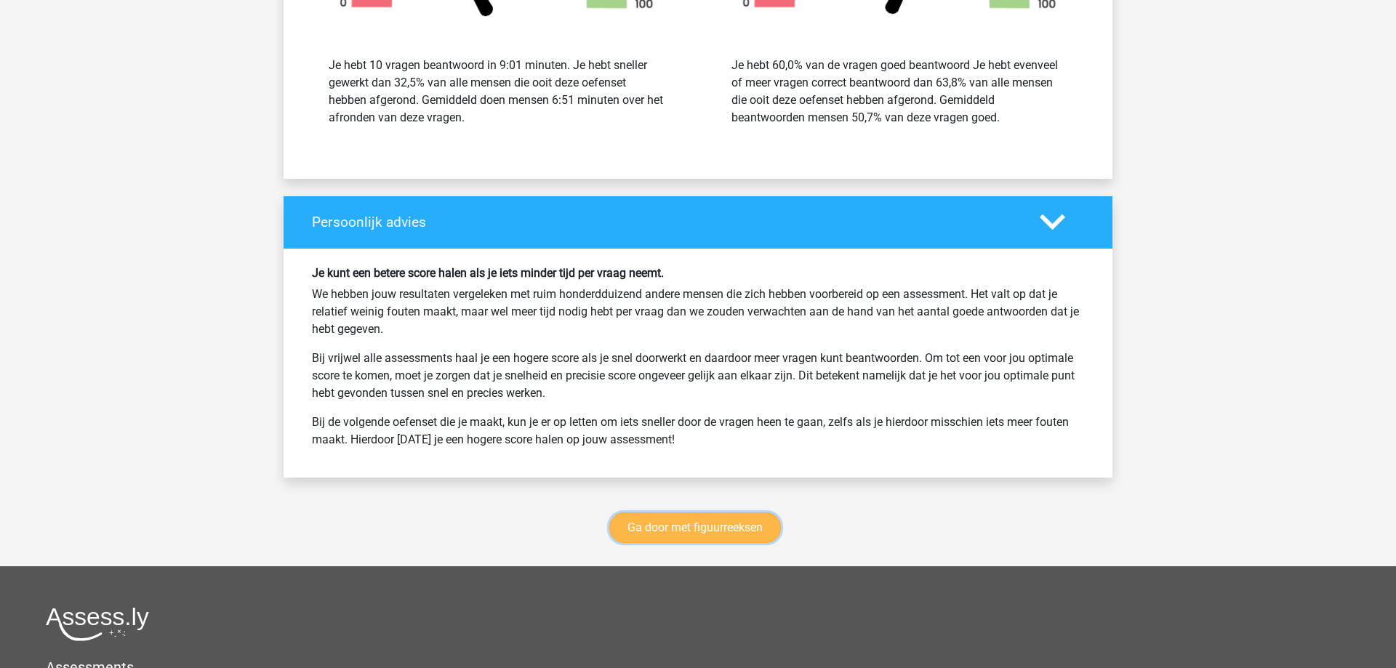
click at [675, 528] on link "Ga door met figuurreeksen" at bounding box center [695, 527] width 172 height 31
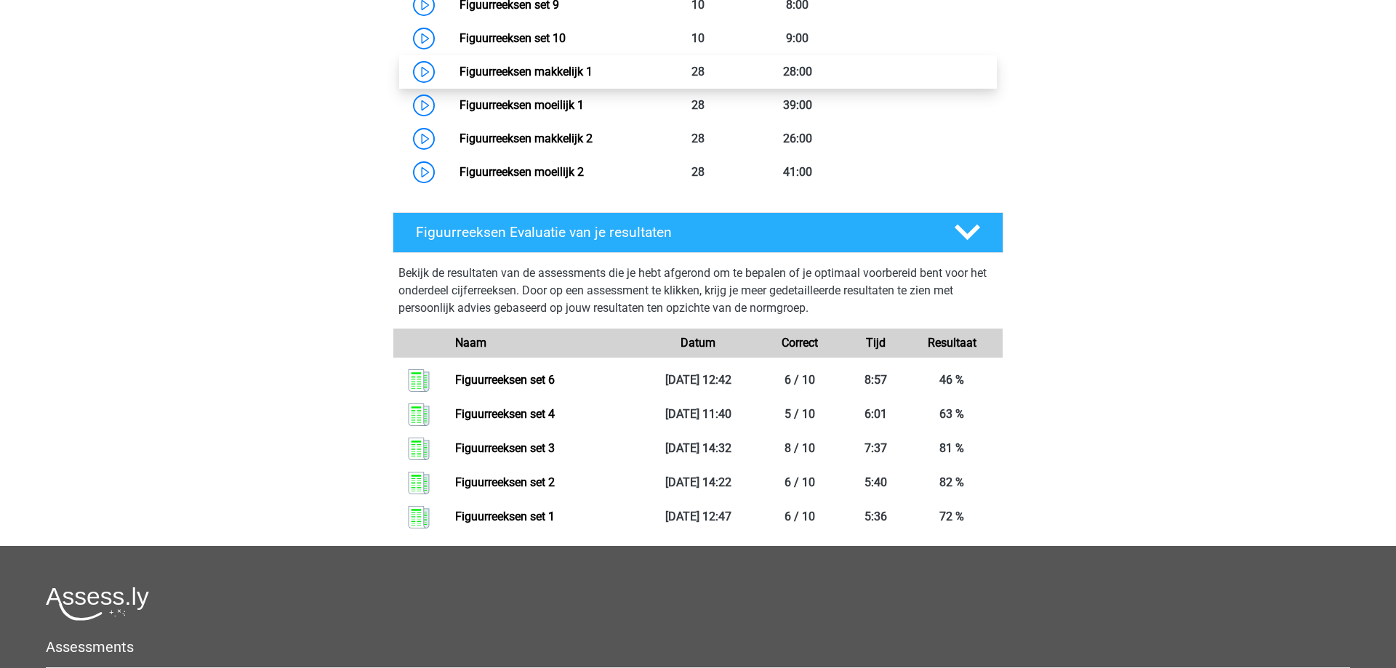
scroll to position [1076, 0]
